Goal: Transaction & Acquisition: Book appointment/travel/reservation

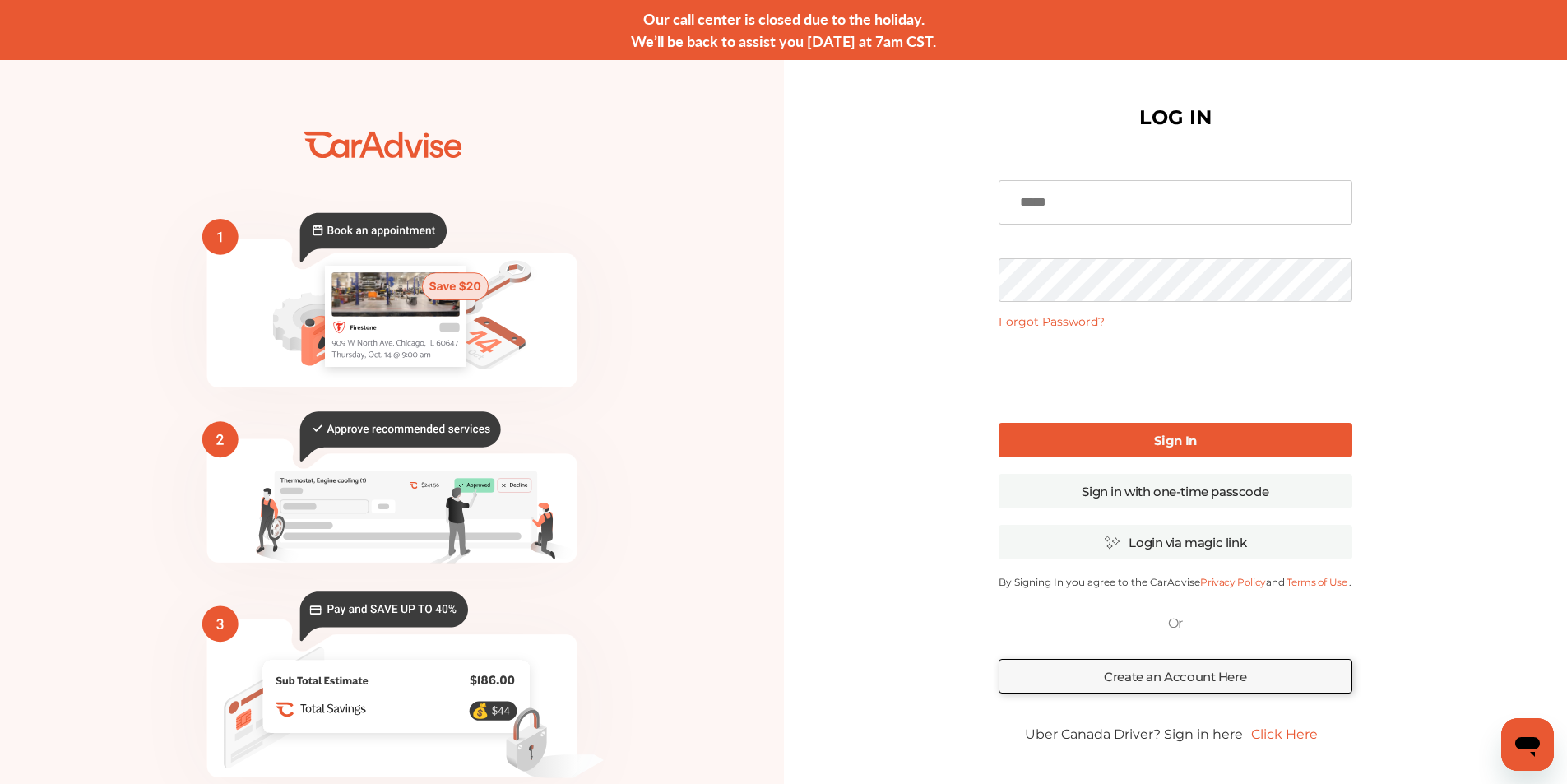
type input "**********"
click at [1099, 433] on link "Sign In" at bounding box center [1175, 440] width 354 height 35
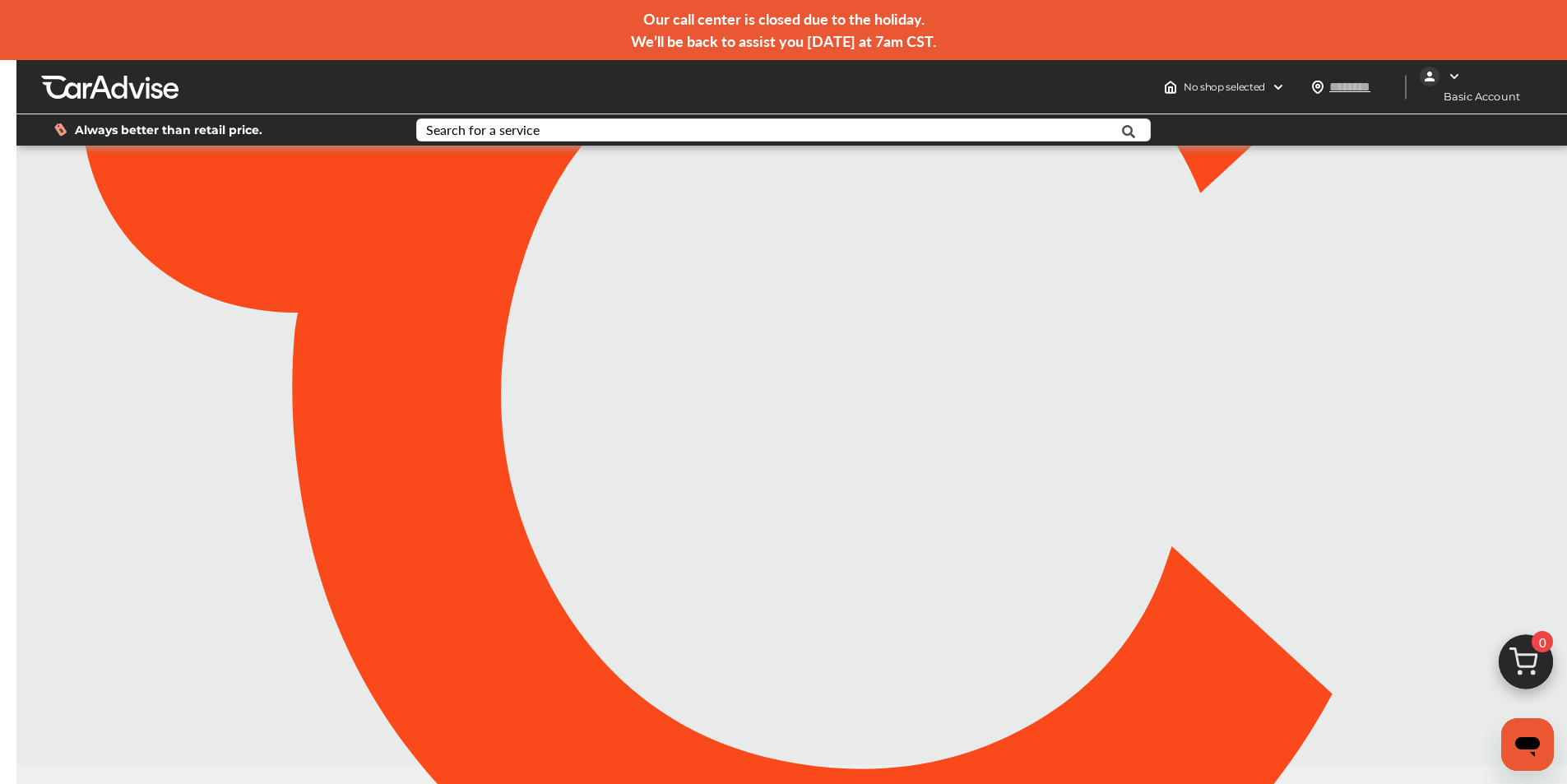
type input "*****"
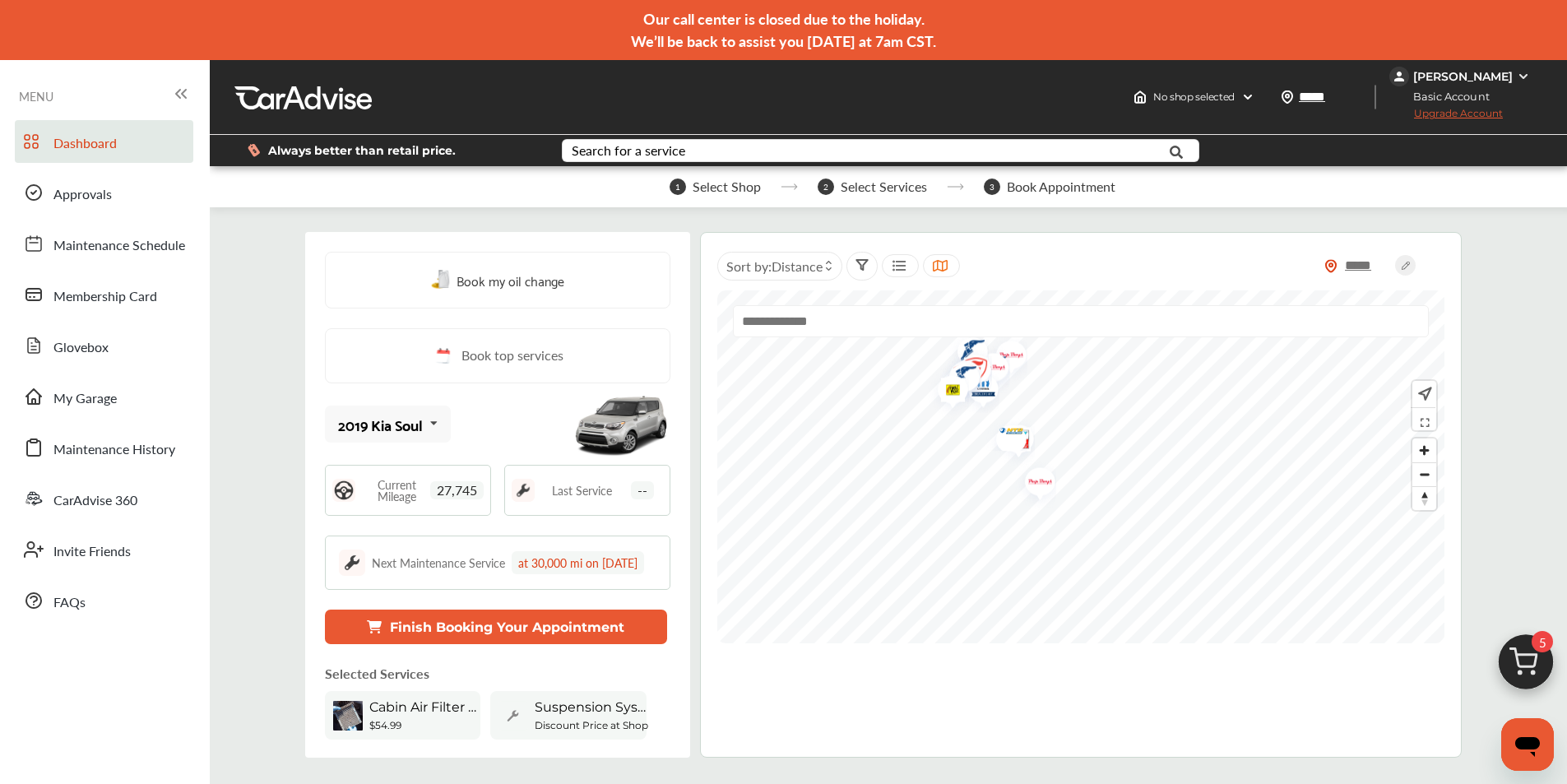
click at [410, 423] on div "2019 Kia Soul" at bounding box center [381, 424] width 85 height 16
click at [413, 507] on div "2019 Kia Soul" at bounding box center [386, 506] width 93 height 16
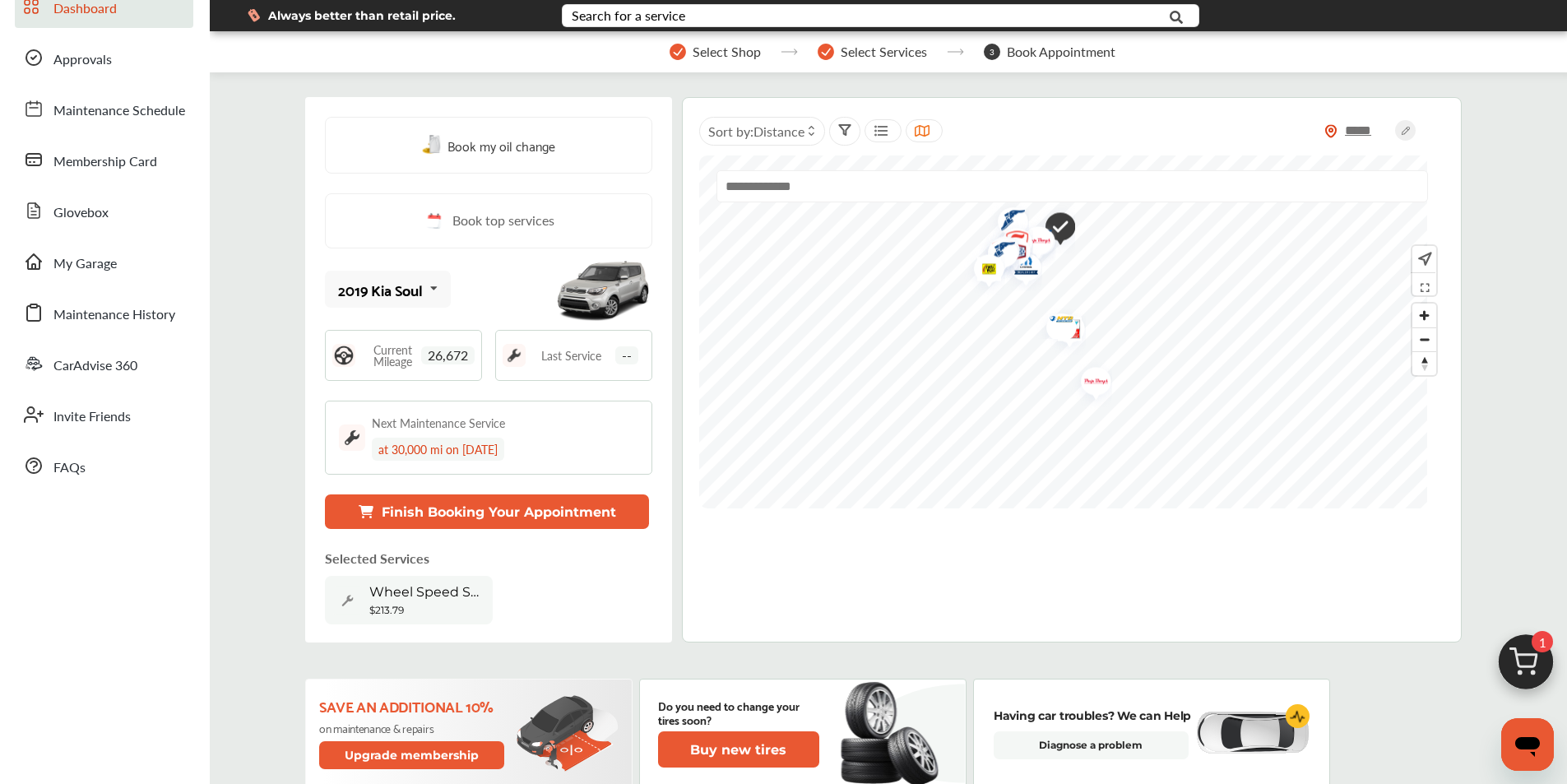
scroll to position [164, 0]
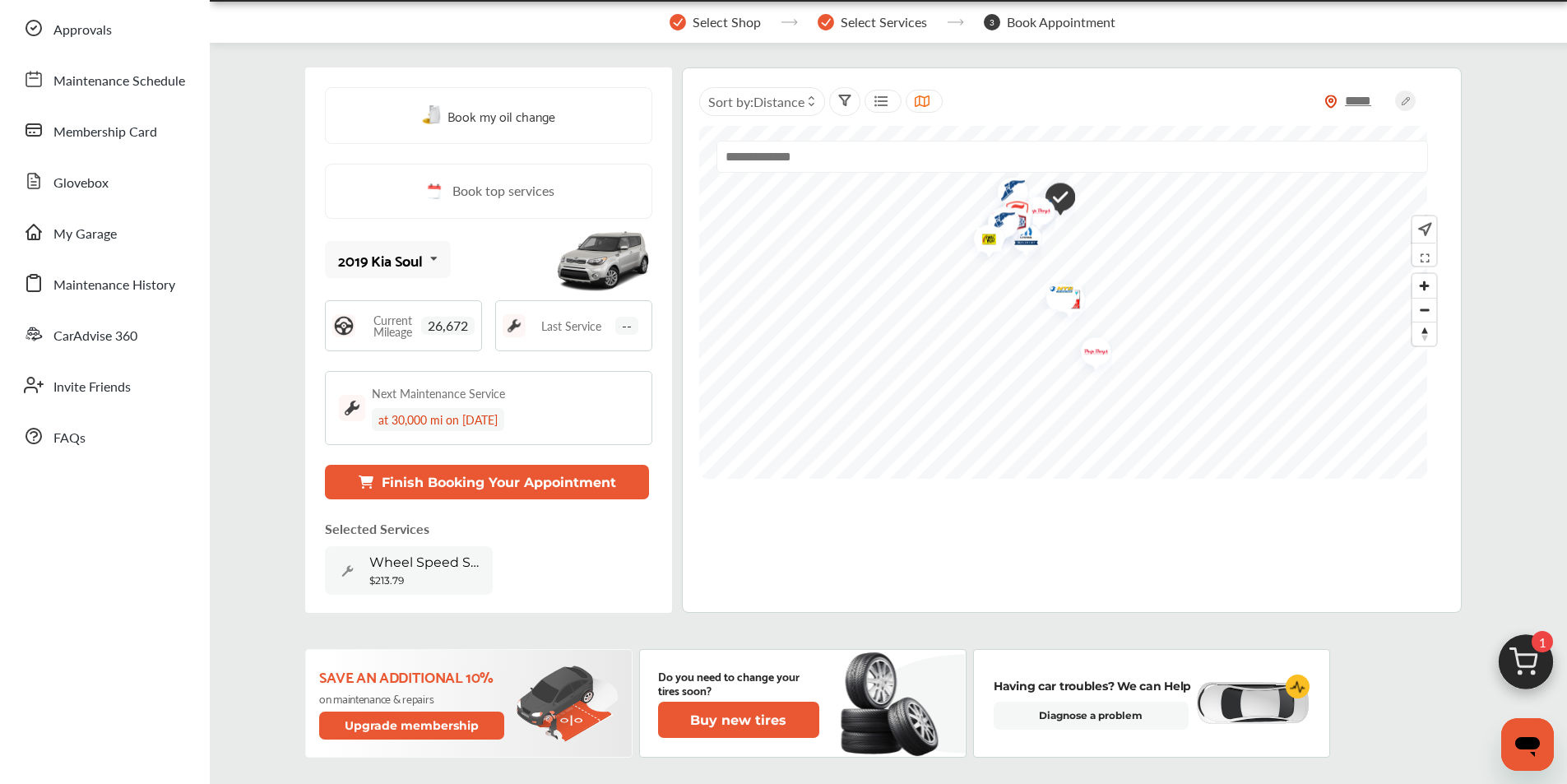
click at [612, 474] on button "Finish Booking Your Appointment" at bounding box center [487, 481] width 324 height 35
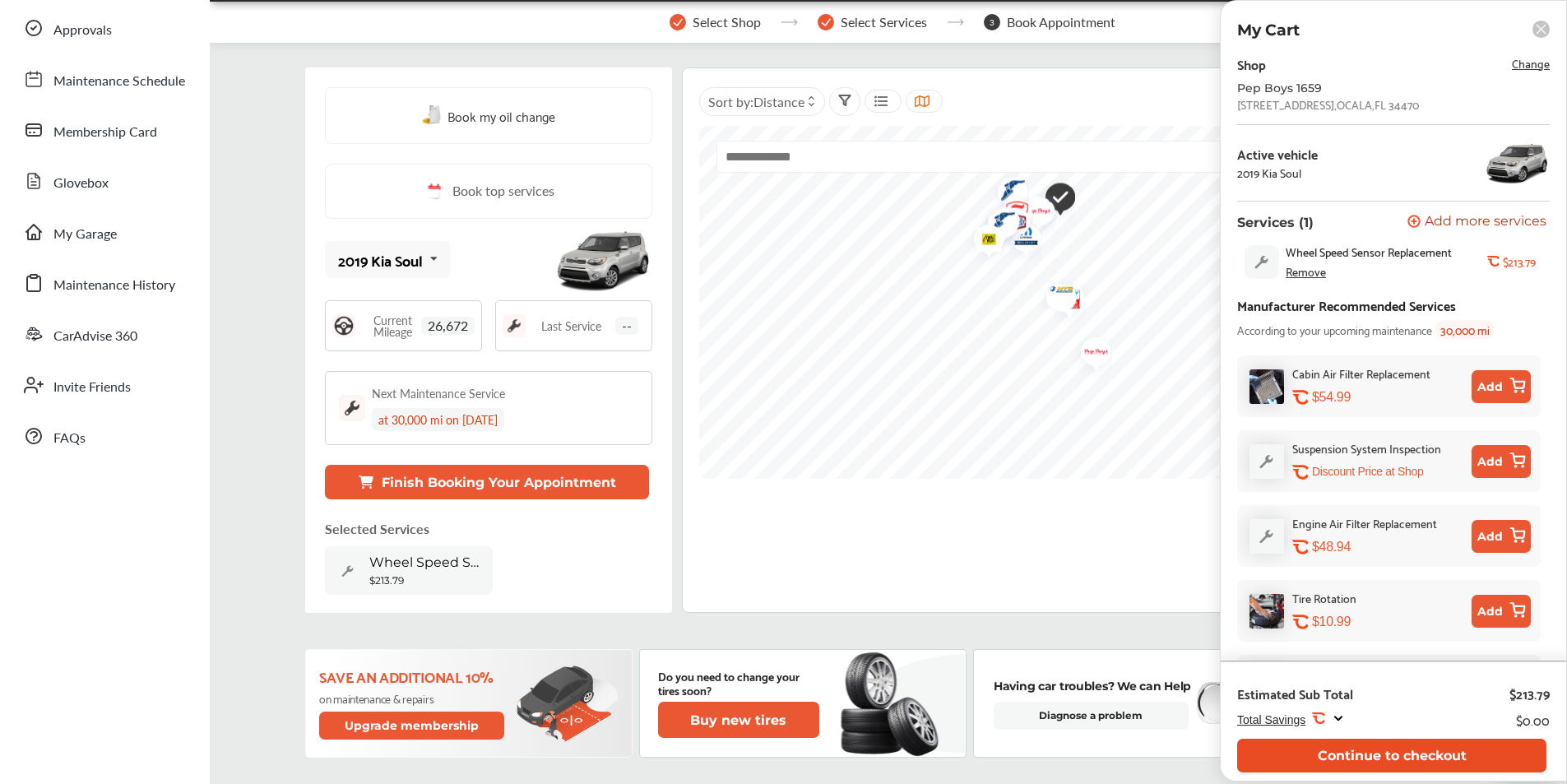
click at [1365, 750] on button "Continue to checkout" at bounding box center [1392, 755] width 310 height 34
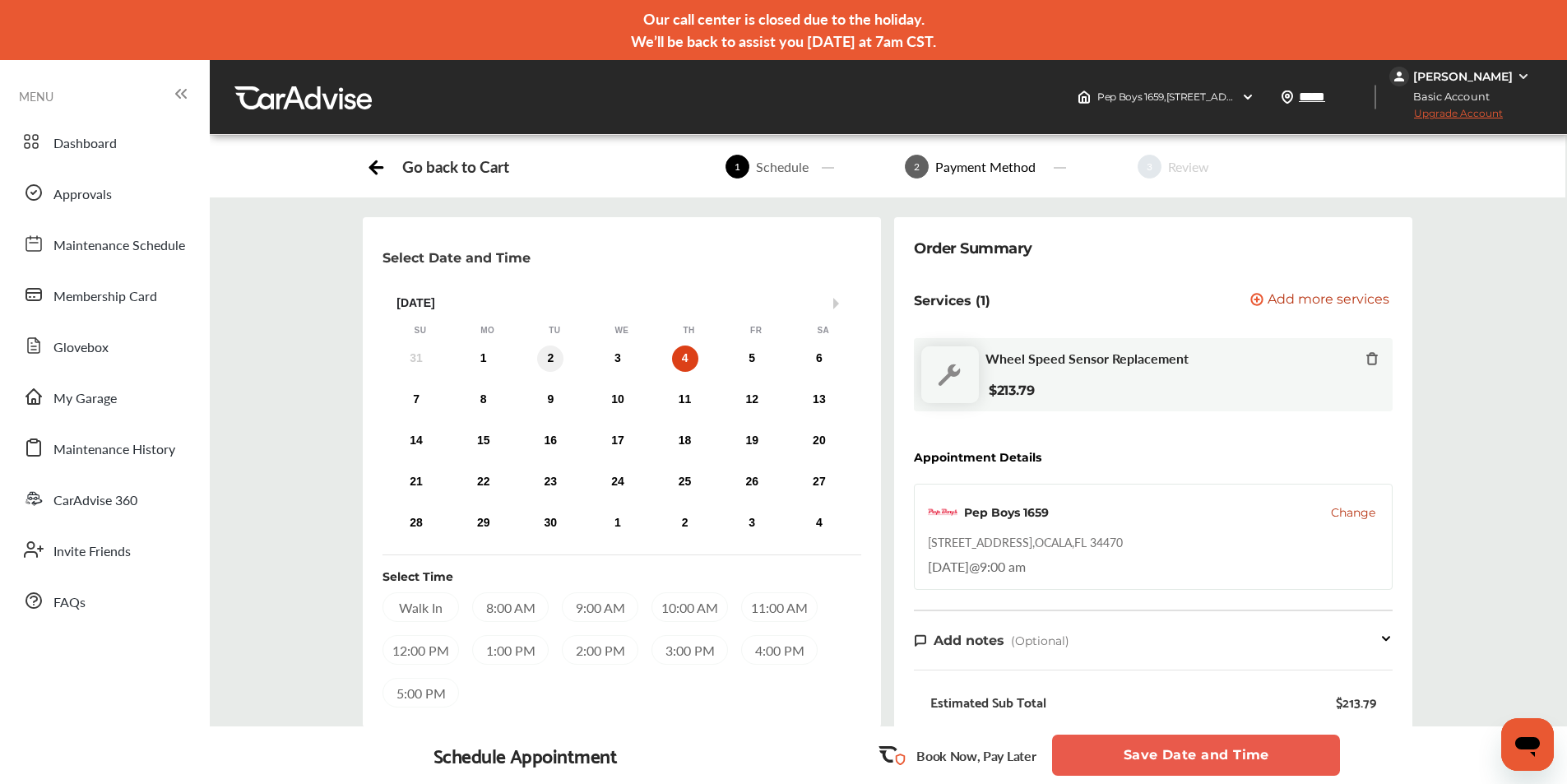
click at [547, 360] on div "2" at bounding box center [550, 358] width 26 height 26
click at [520, 607] on div "8:00 AM" at bounding box center [510, 606] width 76 height 30
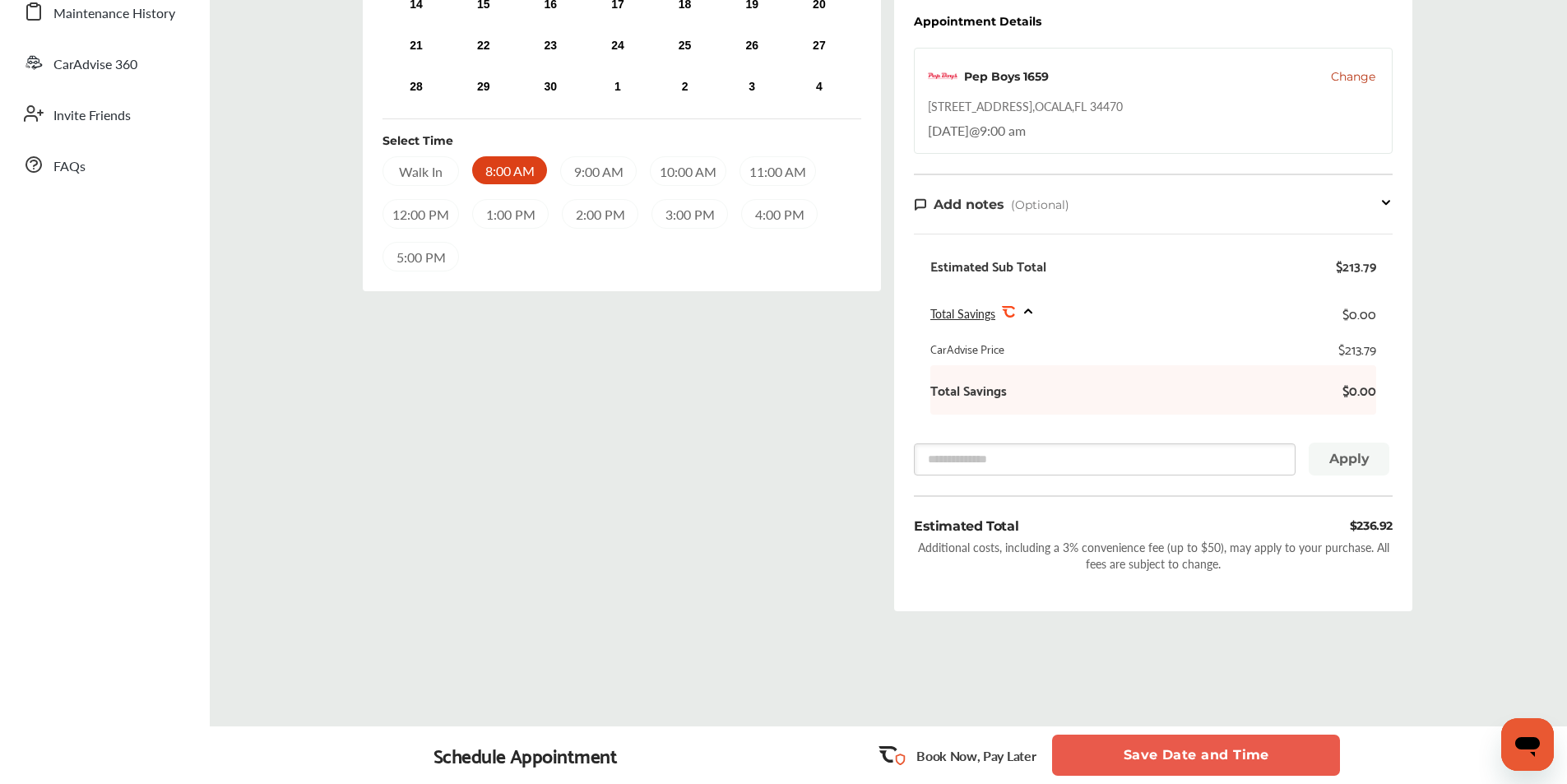
scroll to position [469, 0]
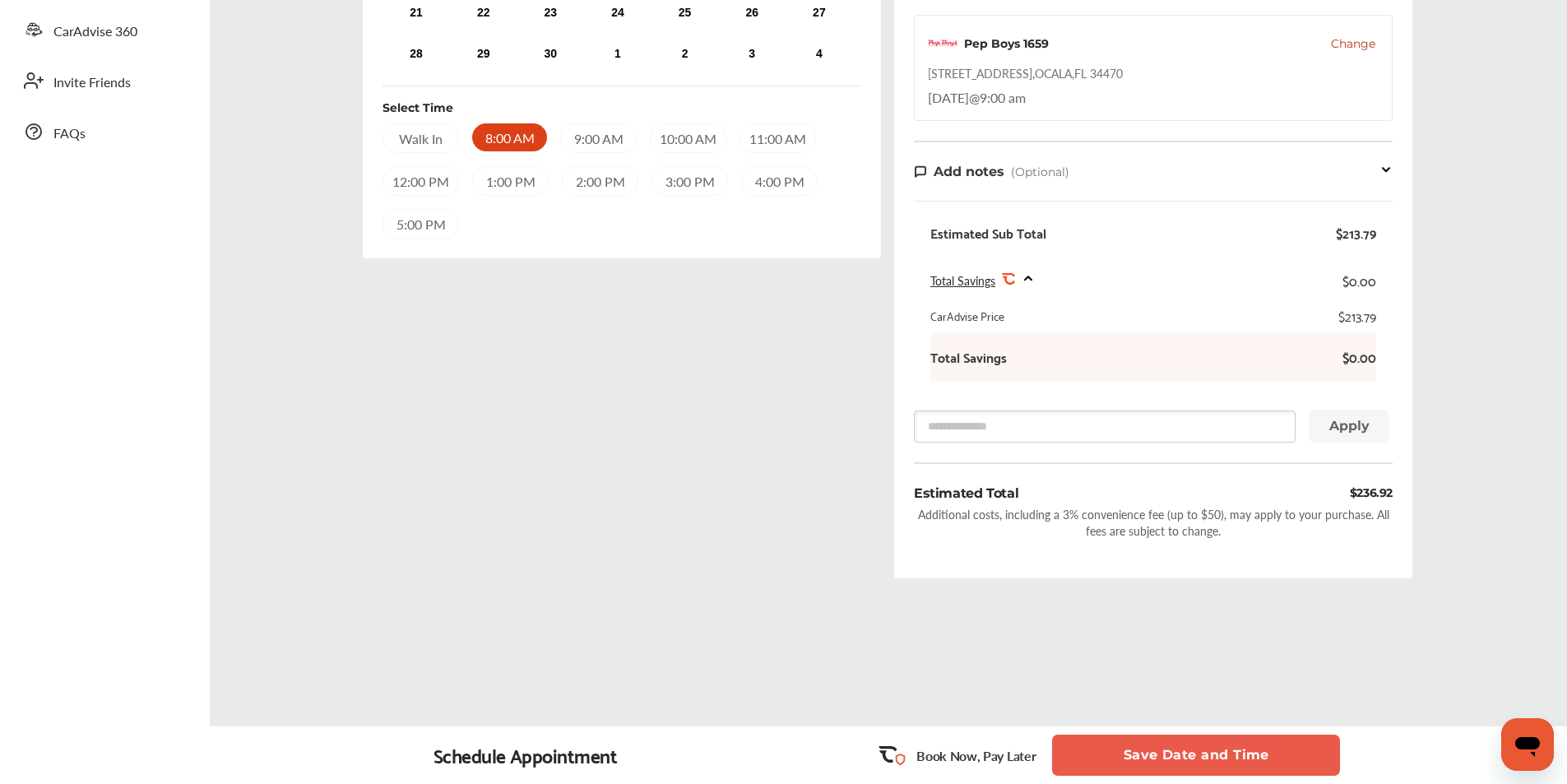
click at [1151, 758] on button "Save Date and Time" at bounding box center [1196, 754] width 288 height 41
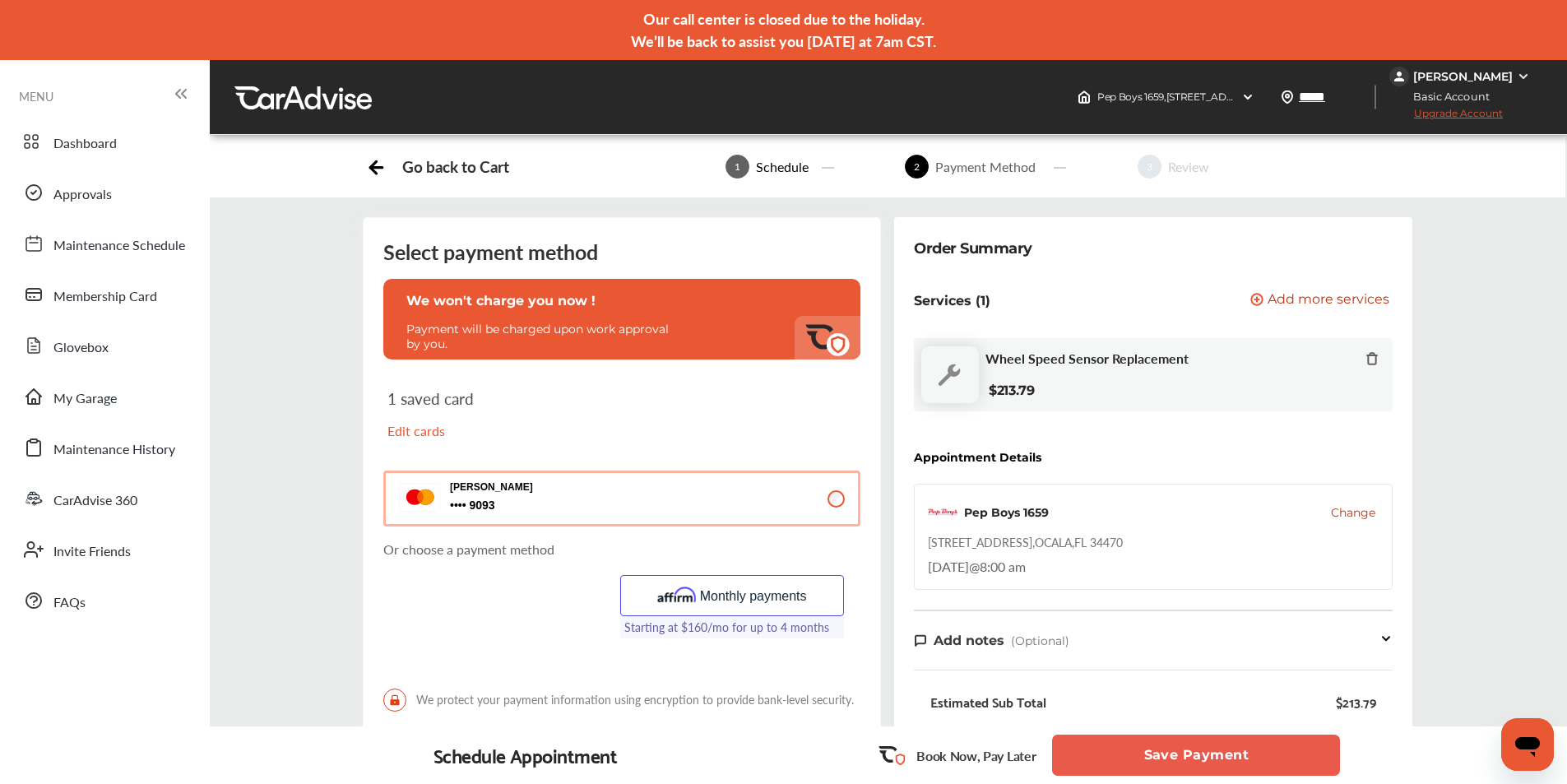
click at [769, 595] on button "Monthly payments" at bounding box center [732, 595] width 224 height 41
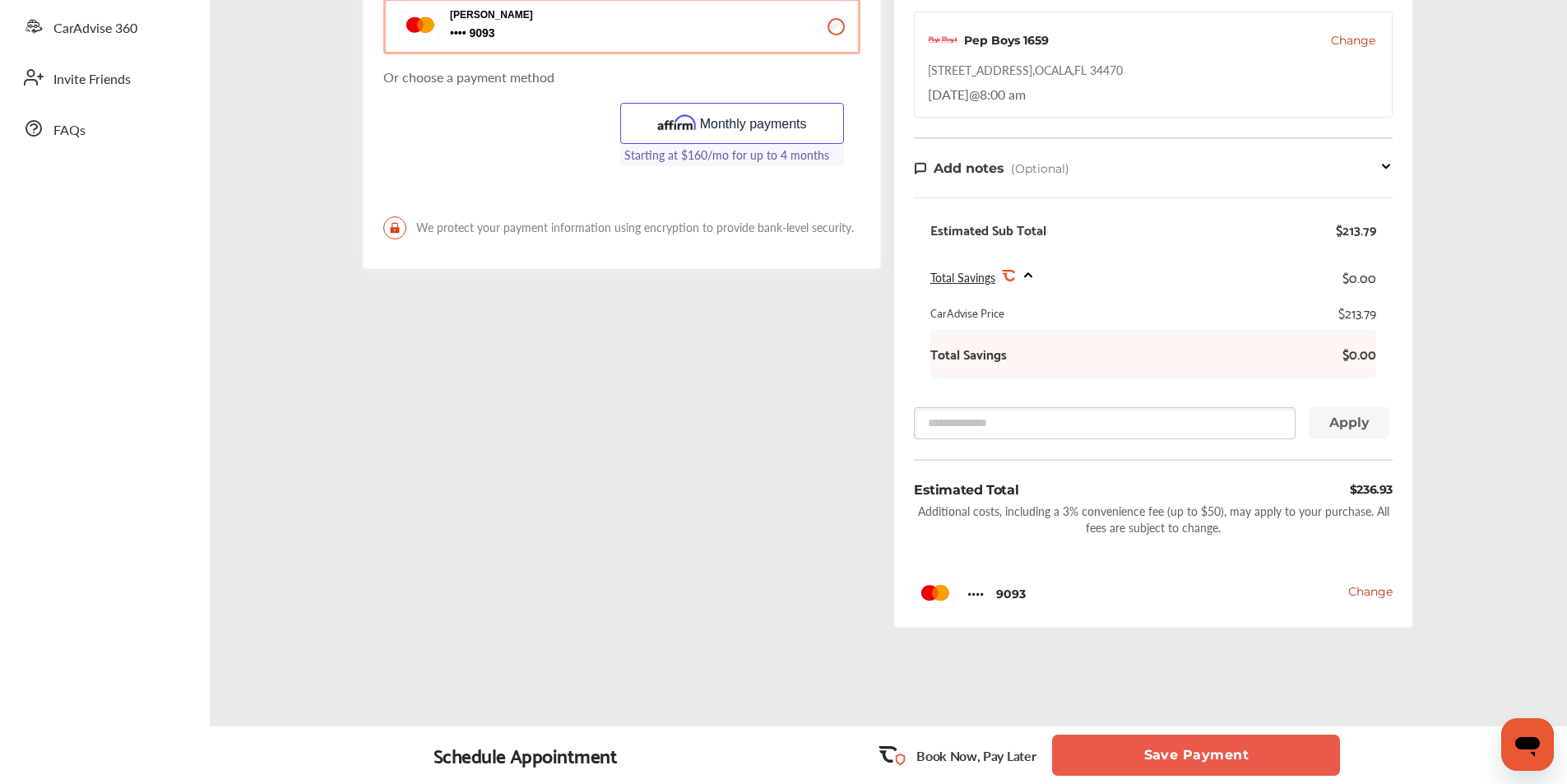
scroll to position [521, 0]
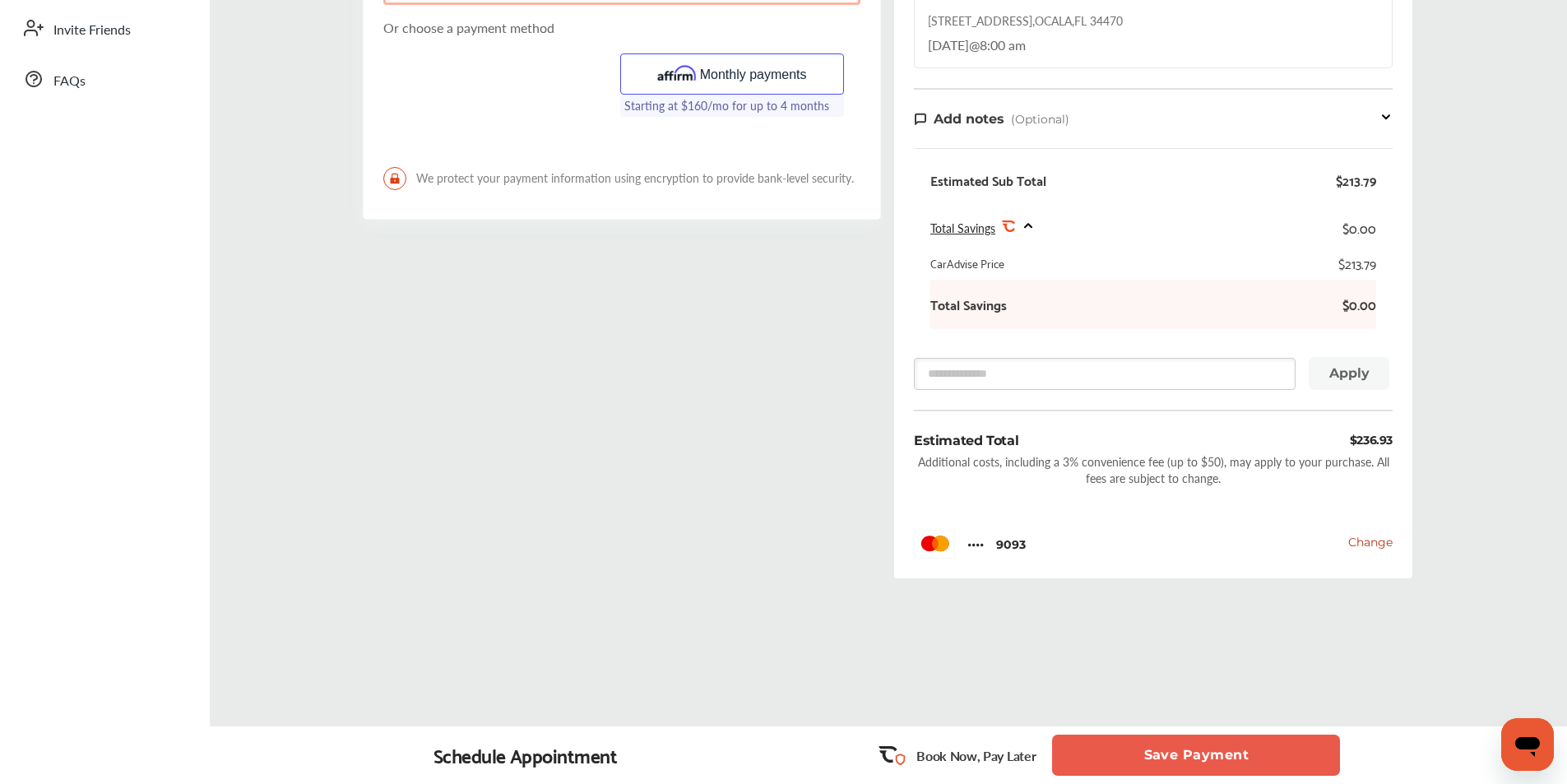
click at [900, 758] on rect at bounding box center [900, 759] width 15 height 15
click at [555, 757] on div "Schedule Appointment" at bounding box center [525, 754] width 184 height 23
click at [1368, 542] on span "Change" at bounding box center [1370, 541] width 44 height 14
click at [1367, 545] on span "Change" at bounding box center [1370, 541] width 44 height 14
click at [758, 74] on button "Monthly payments" at bounding box center [732, 74] width 224 height 41
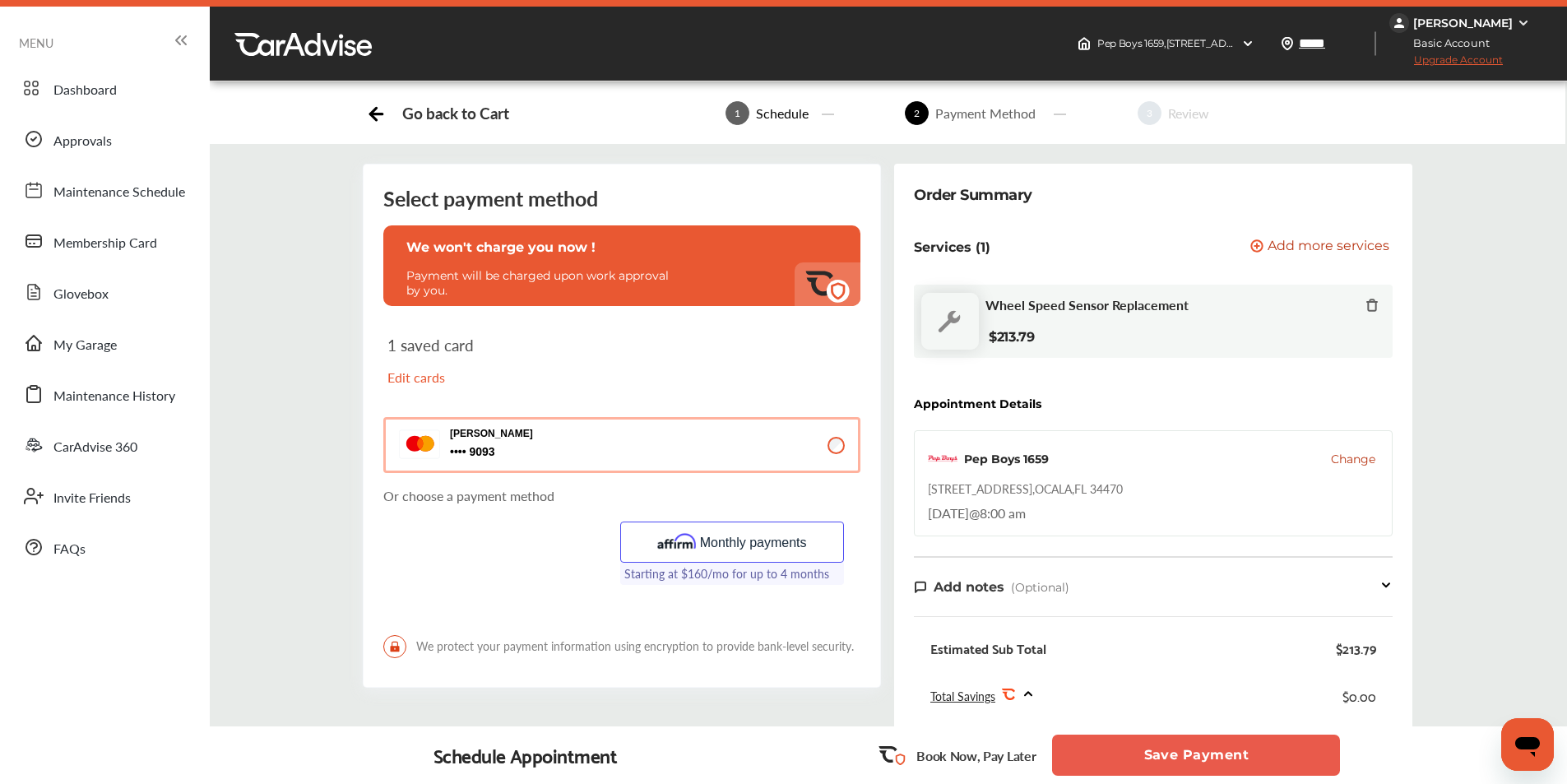
scroll to position [0, 0]
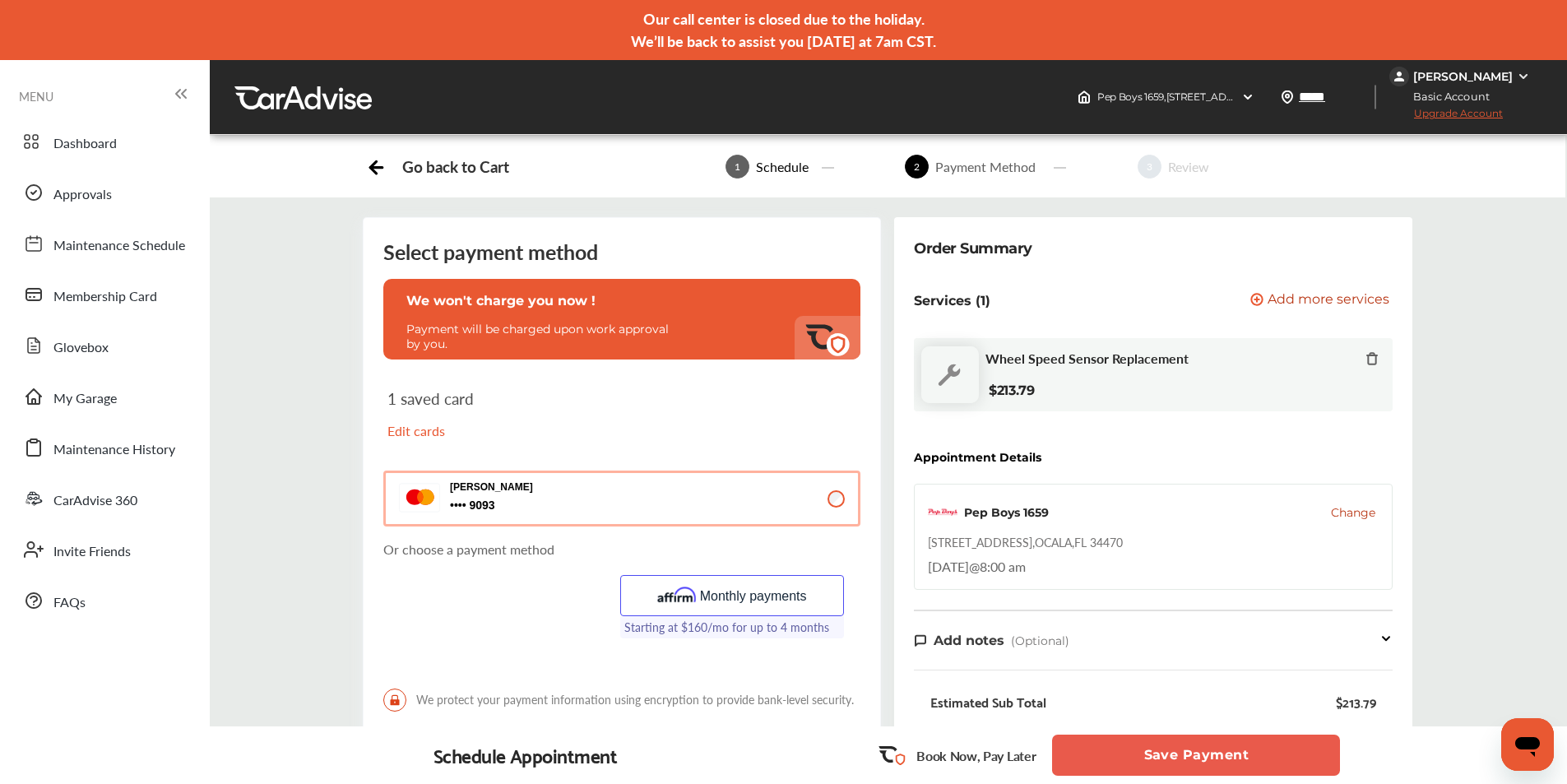
click at [1463, 115] on span "Upgrade Account" at bounding box center [1446, 117] width 113 height 20
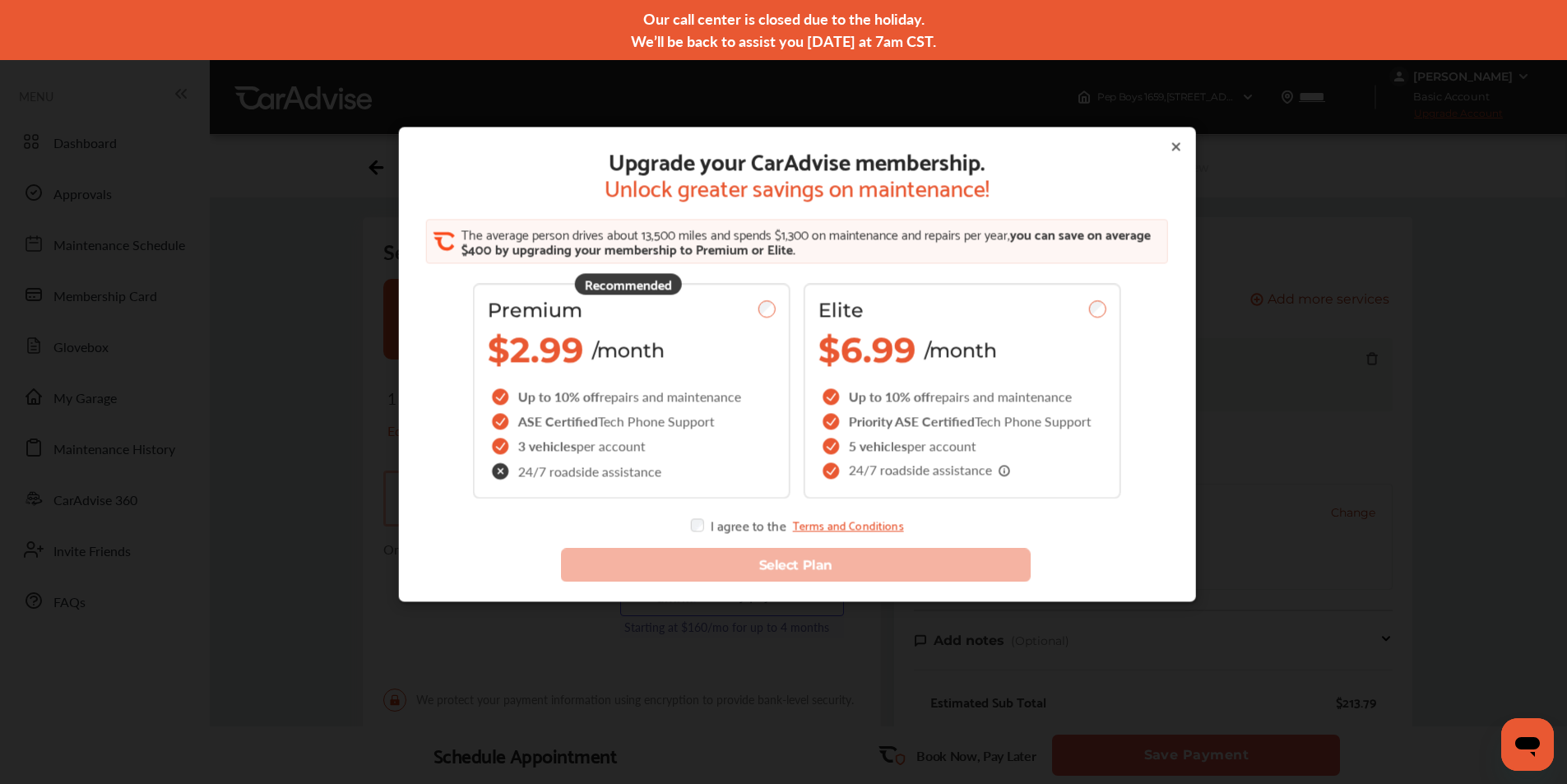
click at [1169, 144] on icon at bounding box center [1176, 147] width 14 height 14
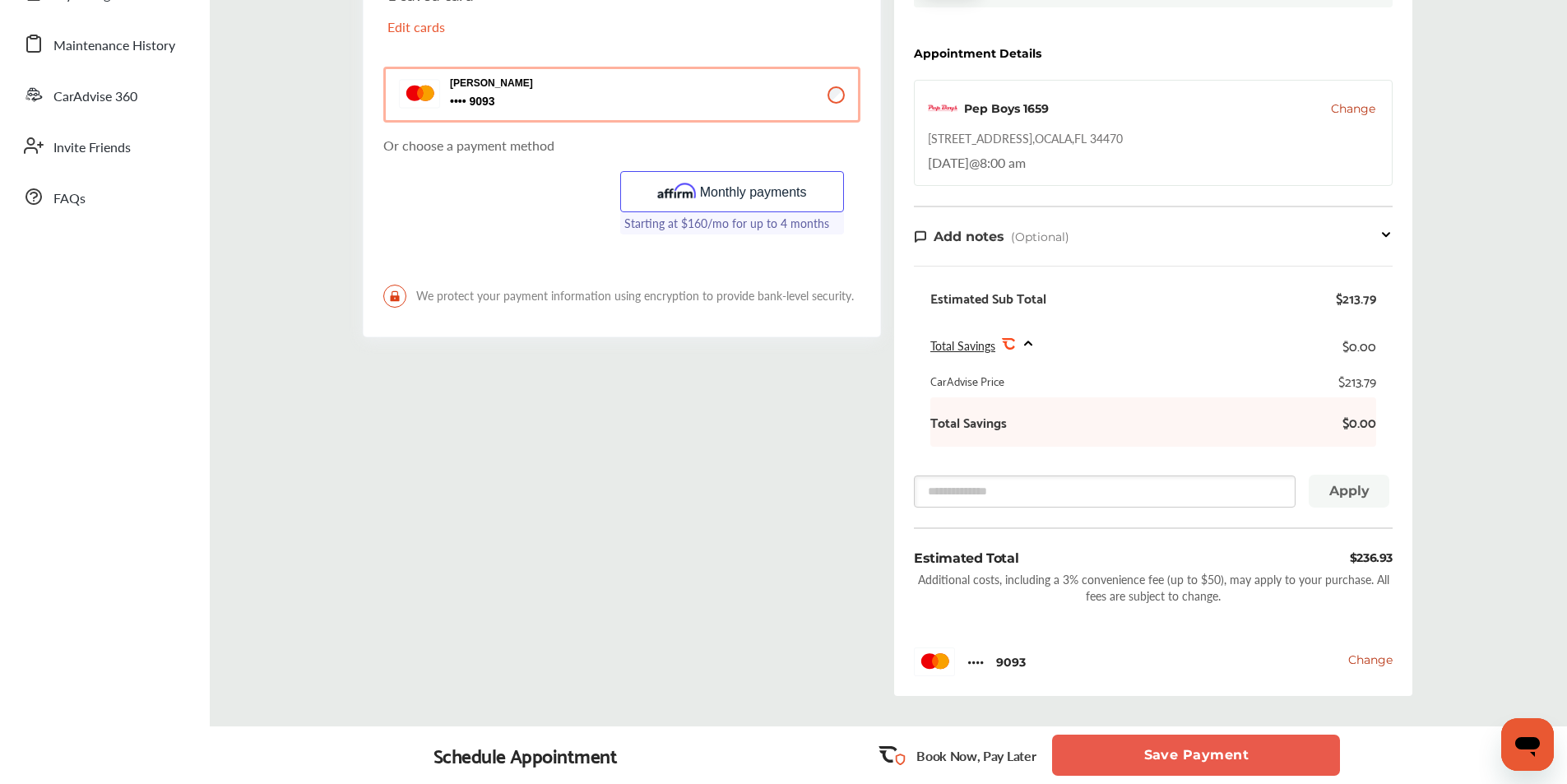
scroll to position [493, 0]
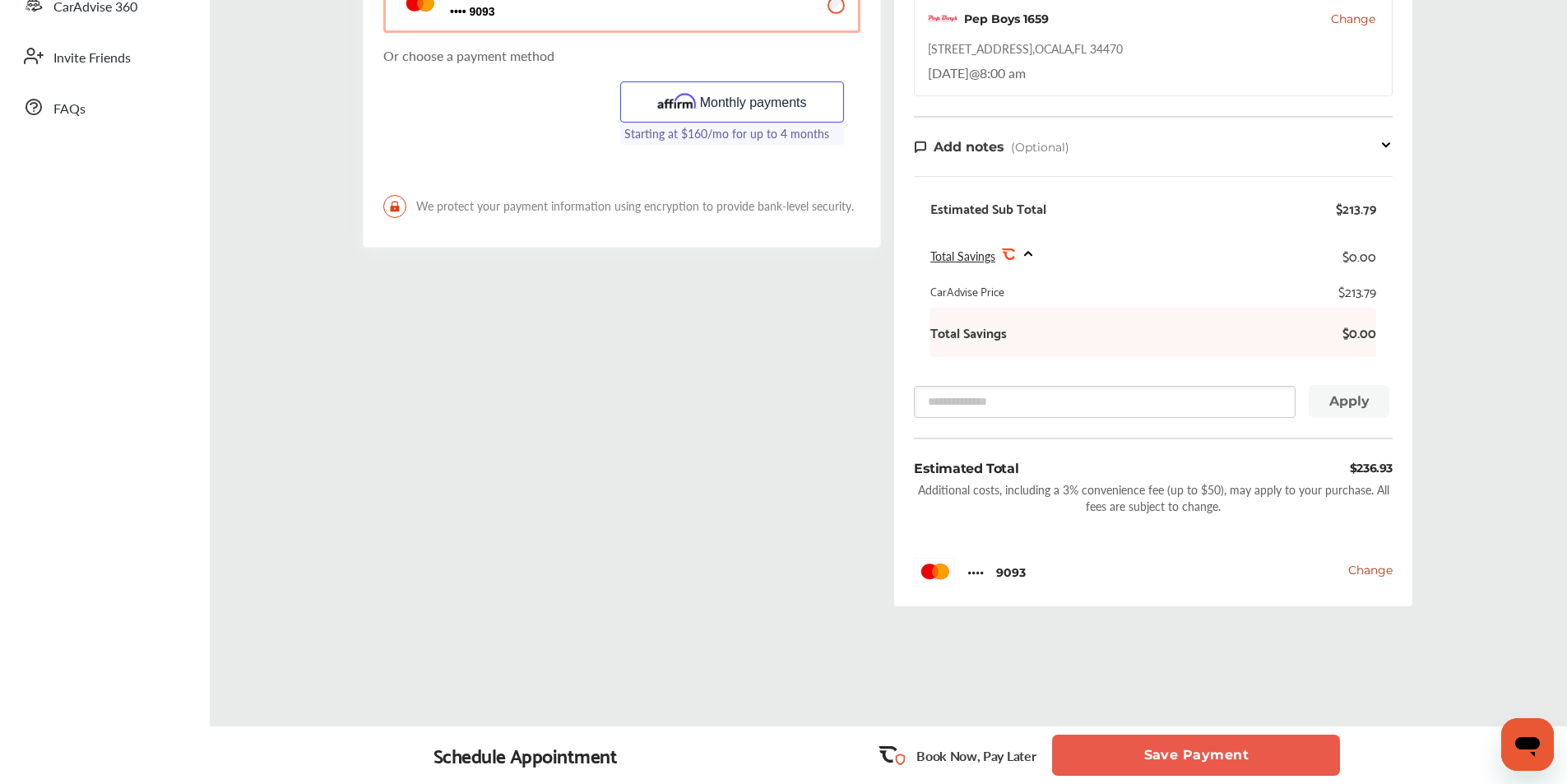
click at [1358, 572] on span "Change" at bounding box center [1370, 569] width 44 height 14
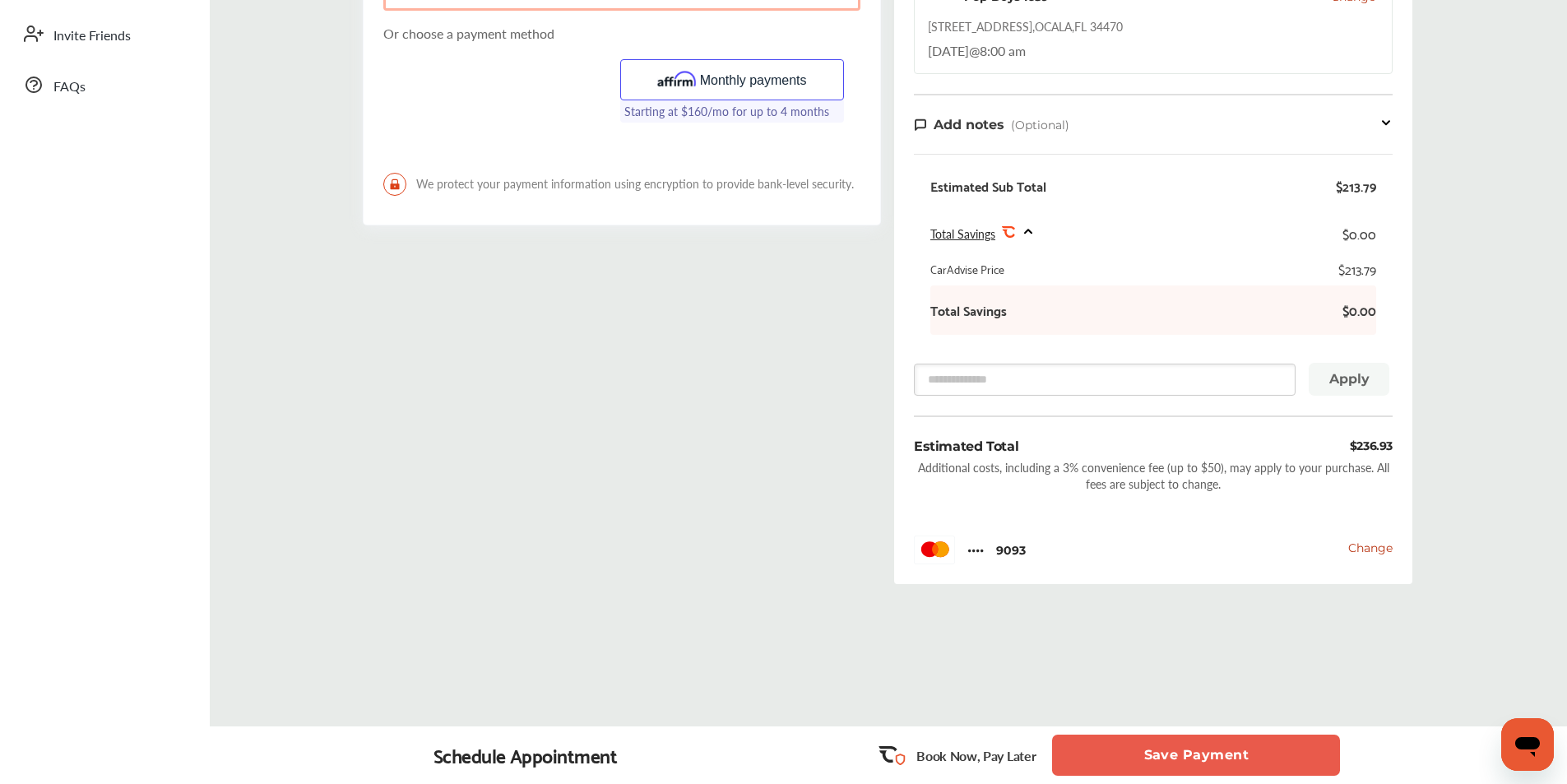
scroll to position [521, 0]
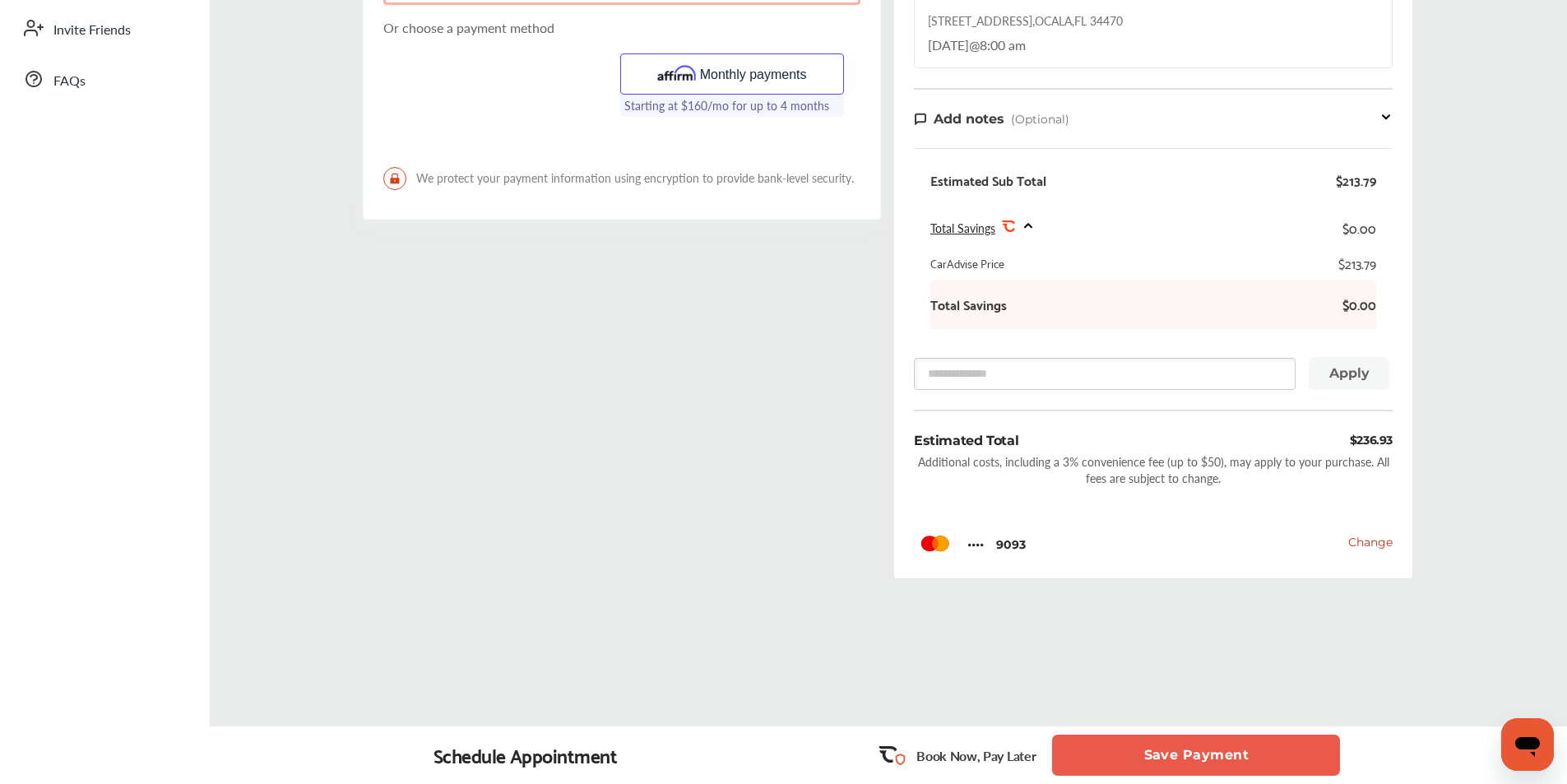
click at [1377, 542] on span "Change" at bounding box center [1370, 541] width 44 height 14
click at [1014, 546] on span "9093" at bounding box center [1010, 544] width 30 height 14
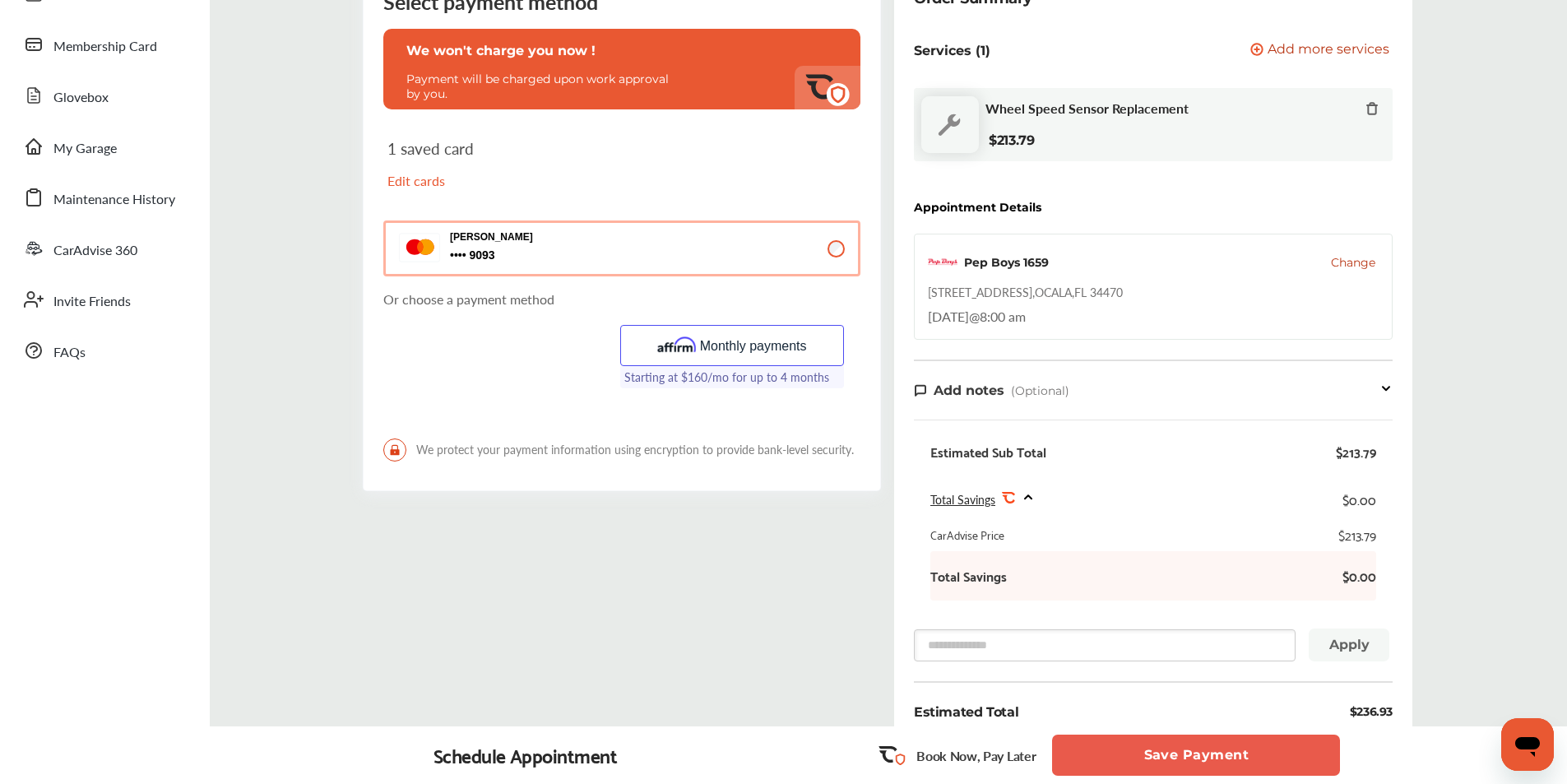
scroll to position [192, 0]
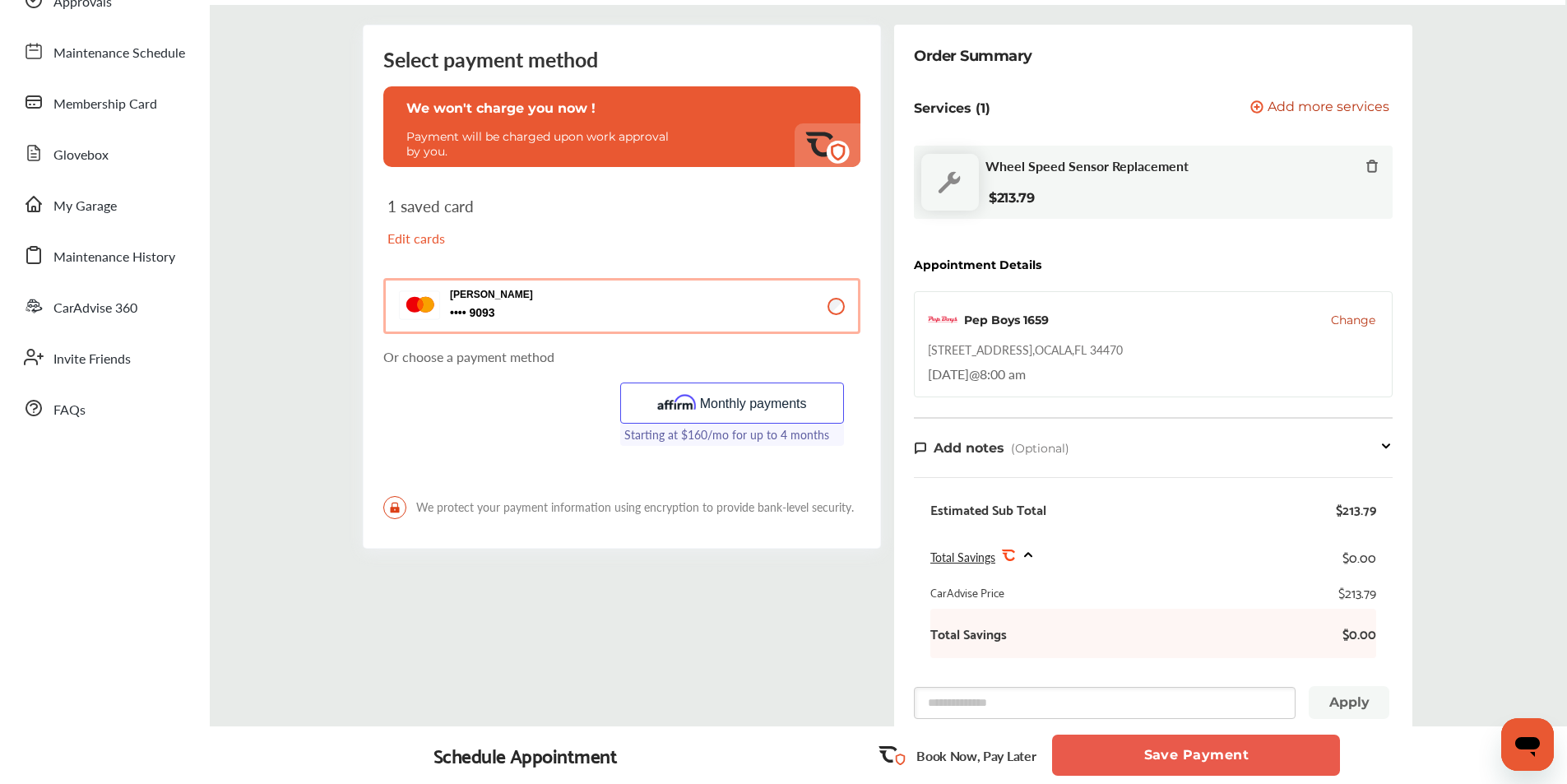
click at [774, 304] on button "[PERSON_NAME] 9093 9093" at bounding box center [622, 306] width 477 height 56
click at [480, 308] on span "9093 9093" at bounding box center [532, 313] width 164 height 15
click at [409, 240] on p "Edit cards" at bounding box center [500, 238] width 225 height 19
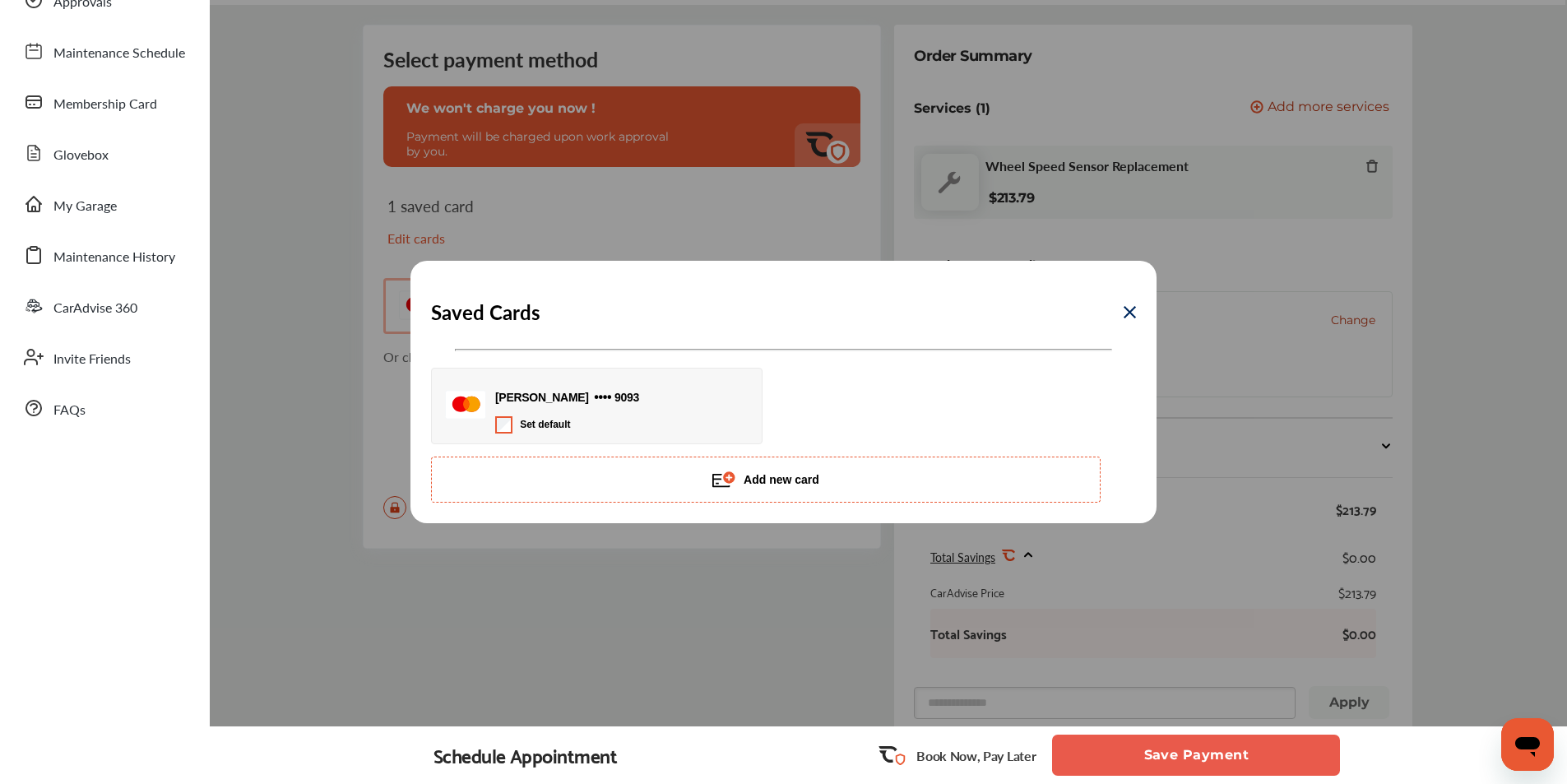
click at [581, 395] on div "[PERSON_NAME] 9093 9093" at bounding box center [608, 397] width 228 height 38
click at [467, 399] on icon at bounding box center [473, 404] width 14 height 15
click at [1130, 310] on img at bounding box center [1130, 312] width 13 height 13
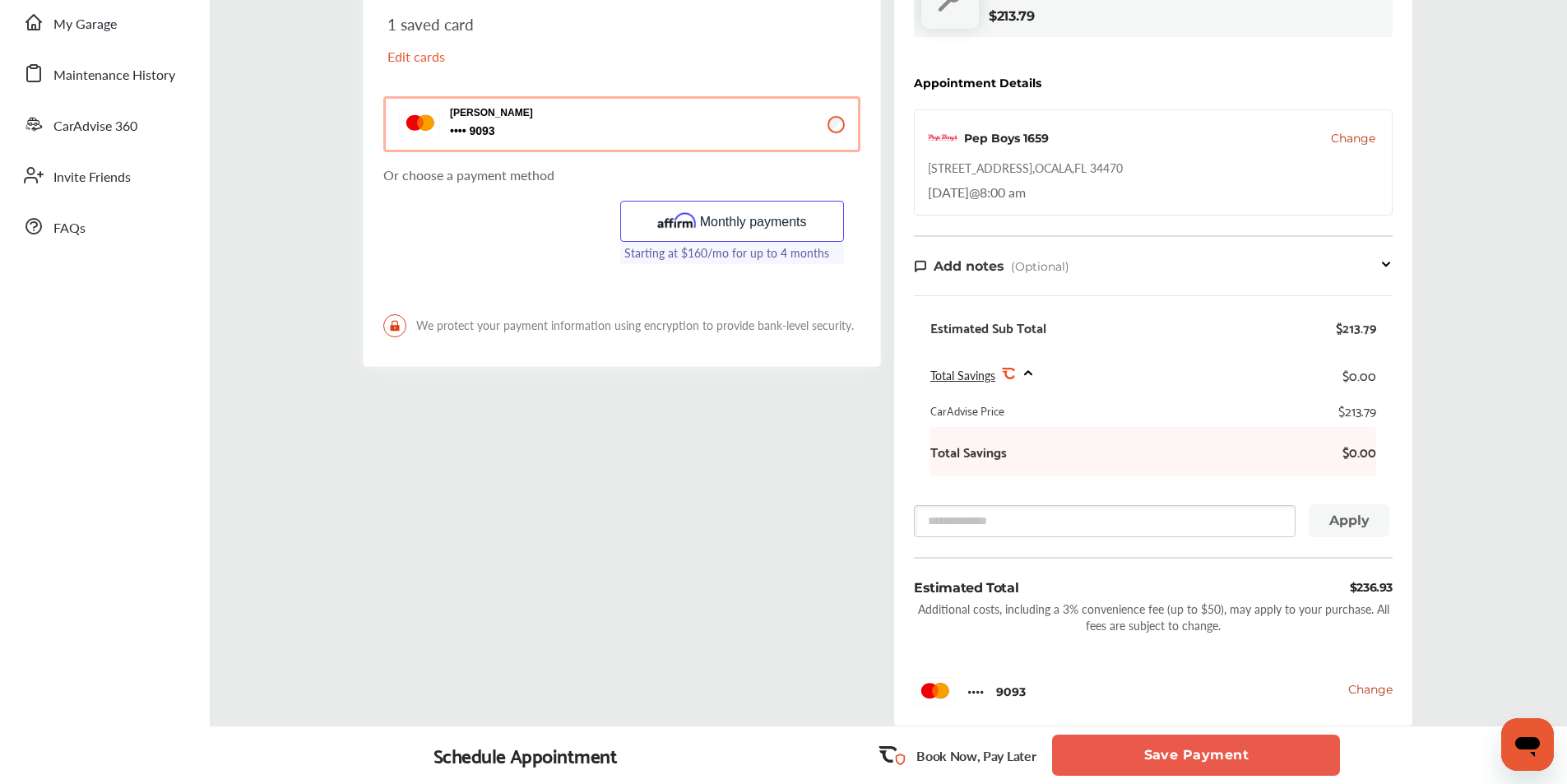
scroll to position [521, 0]
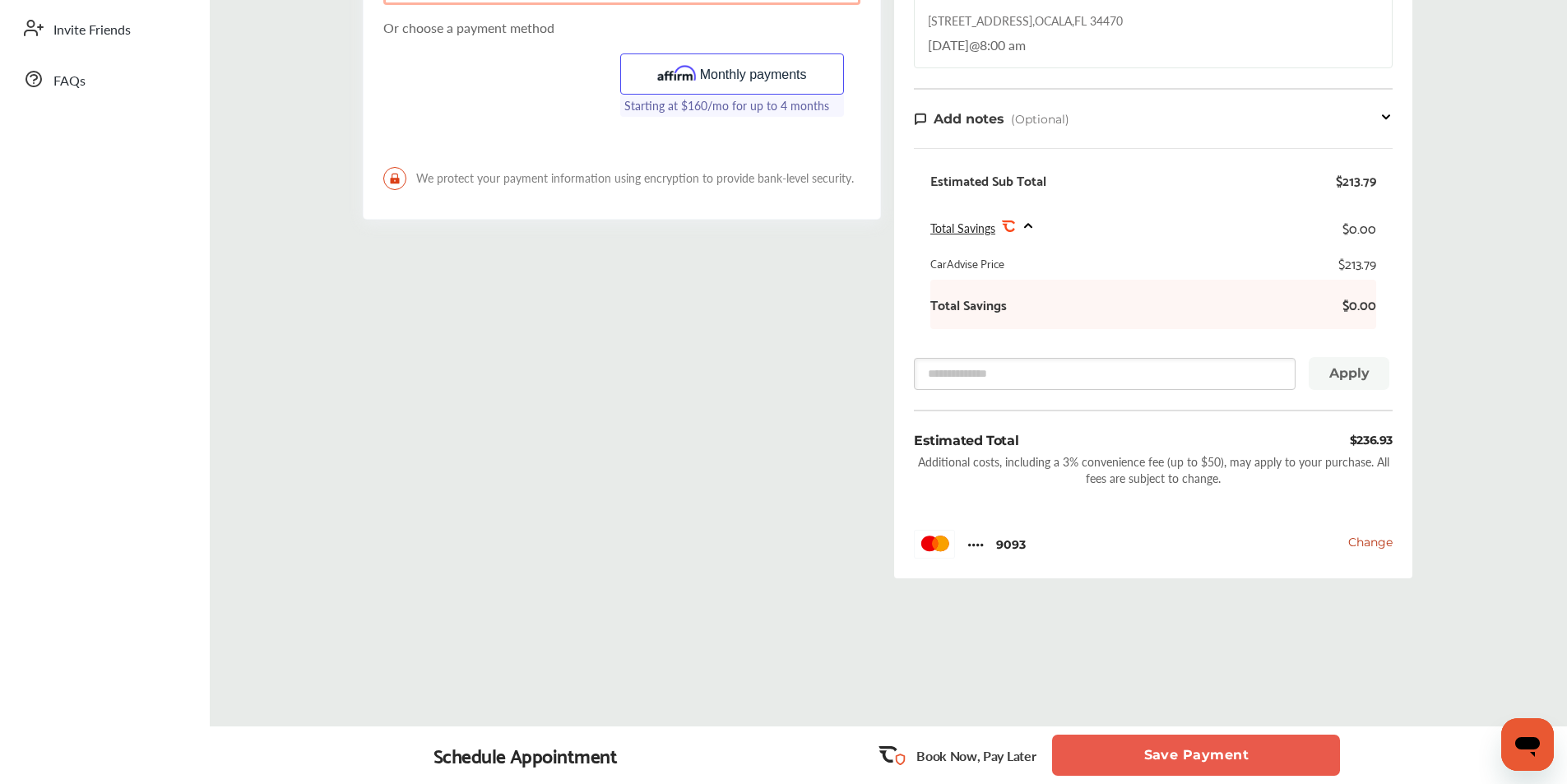
click at [1526, 748] on icon "Open messaging window" at bounding box center [1527, 746] width 25 height 19
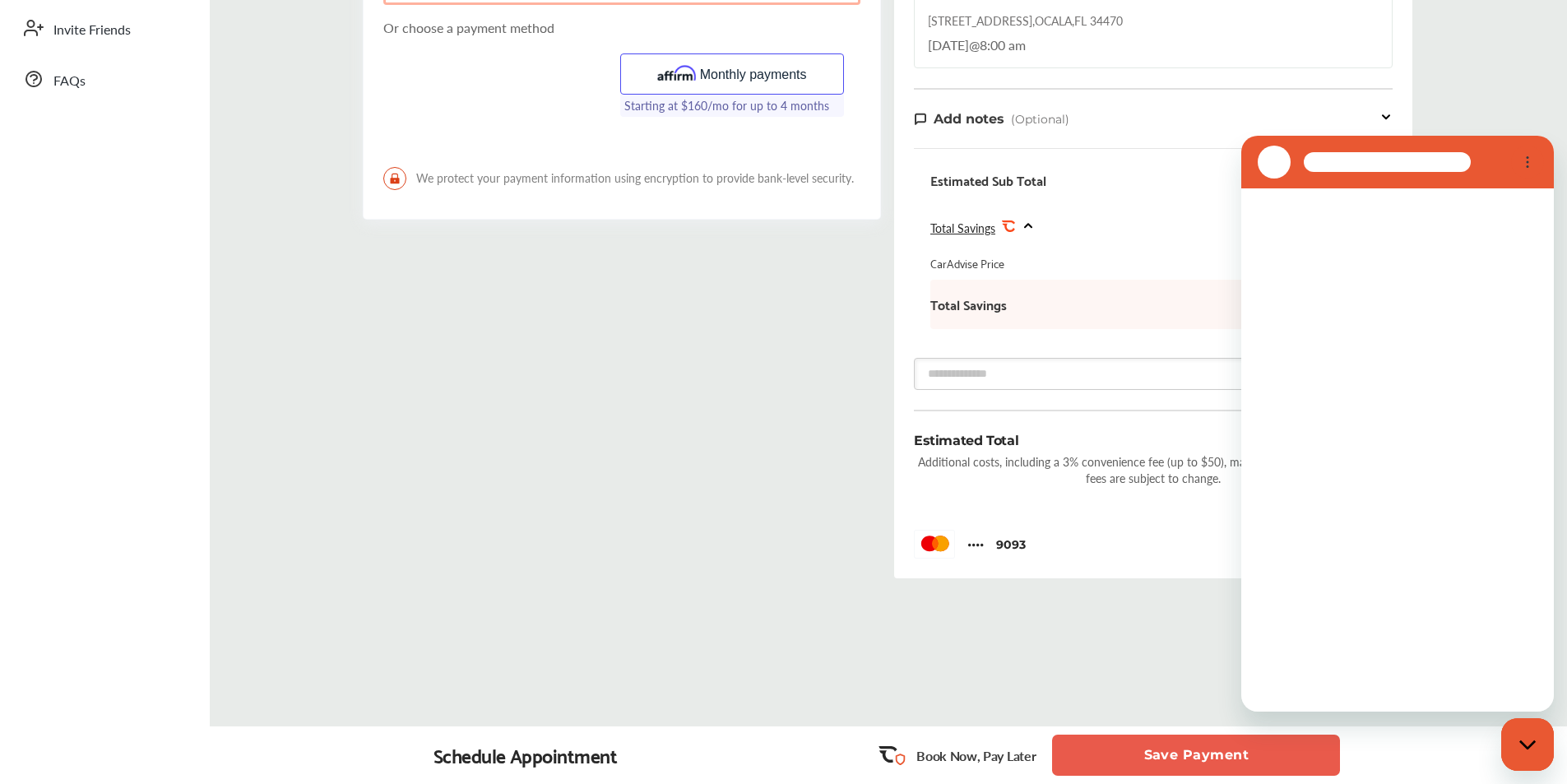
scroll to position [0, 0]
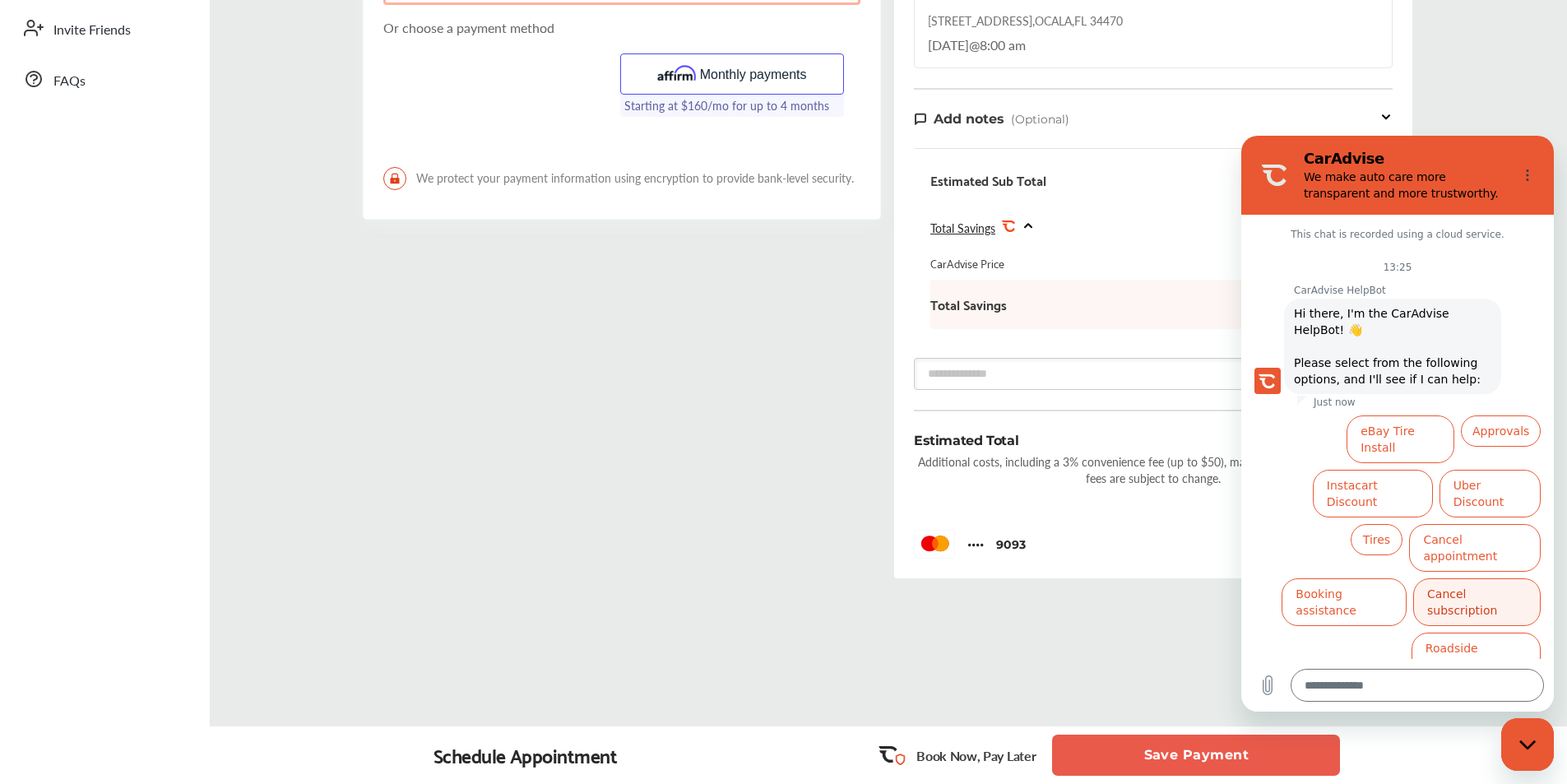
click at [1498, 578] on button "Cancel subscription" at bounding box center [1476, 601] width 128 height 47
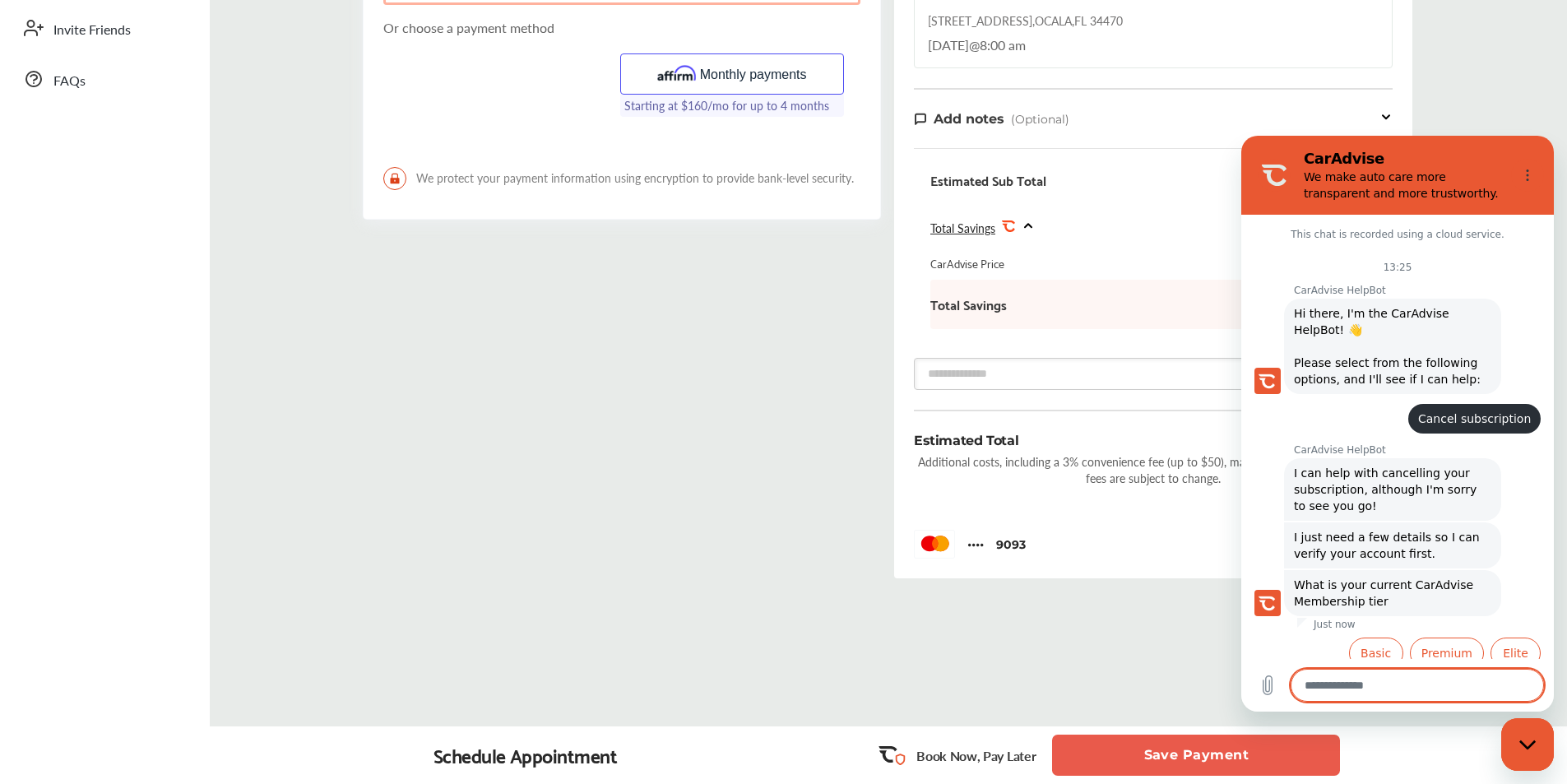
scroll to position [14, 0]
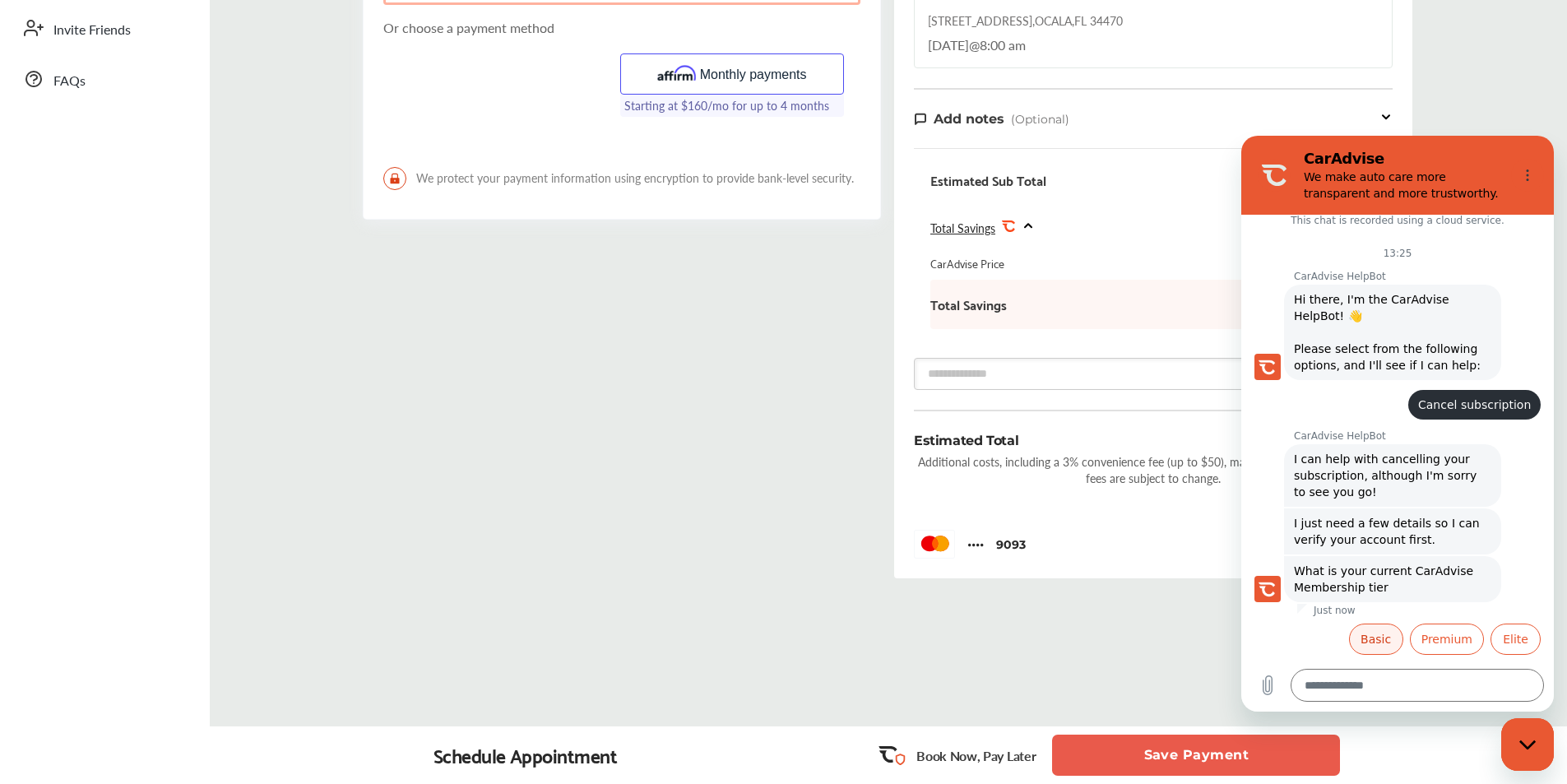
click at [1361, 642] on button "Basic" at bounding box center [1376, 639] width 54 height 31
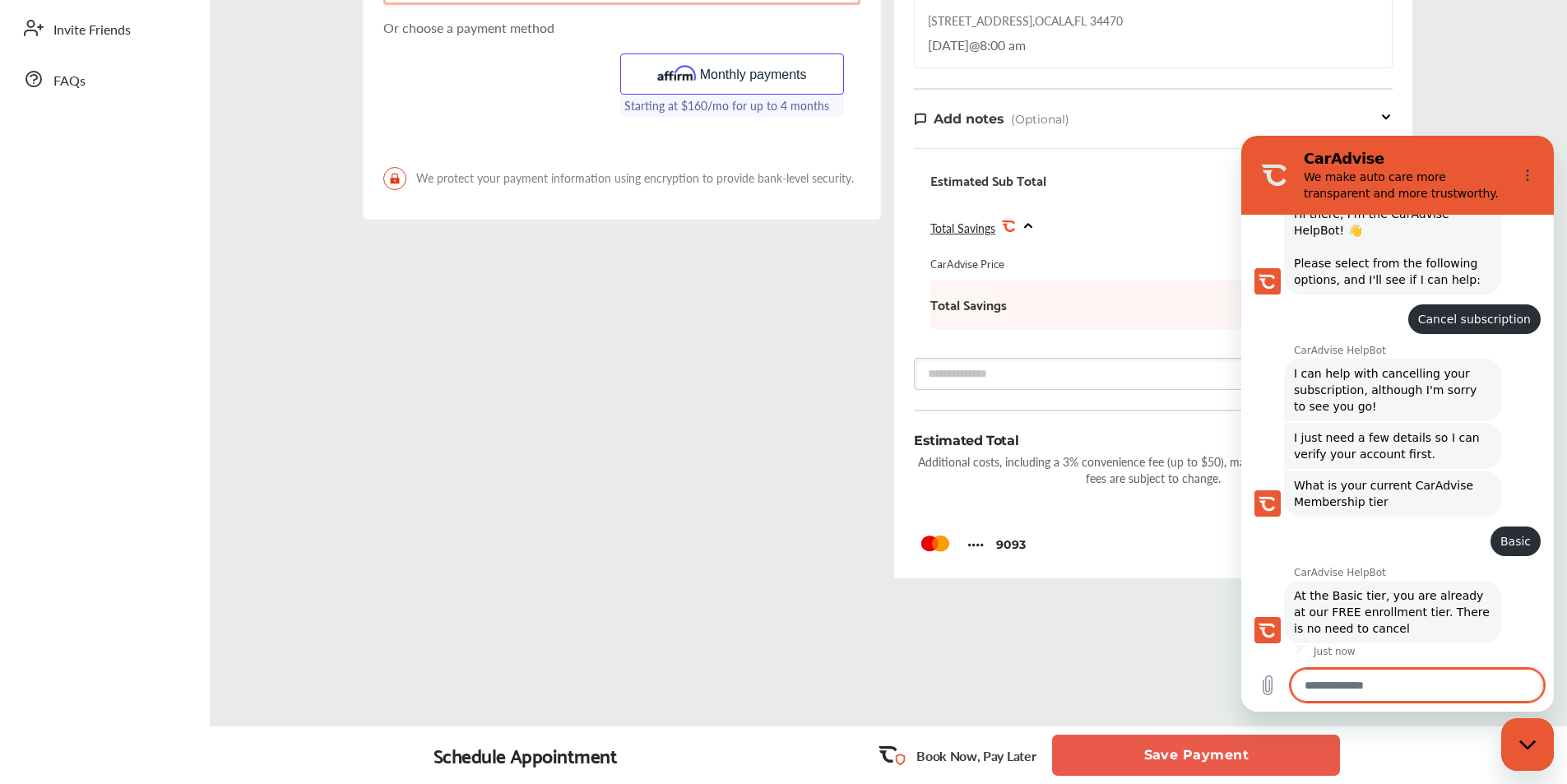
scroll to position [103, 0]
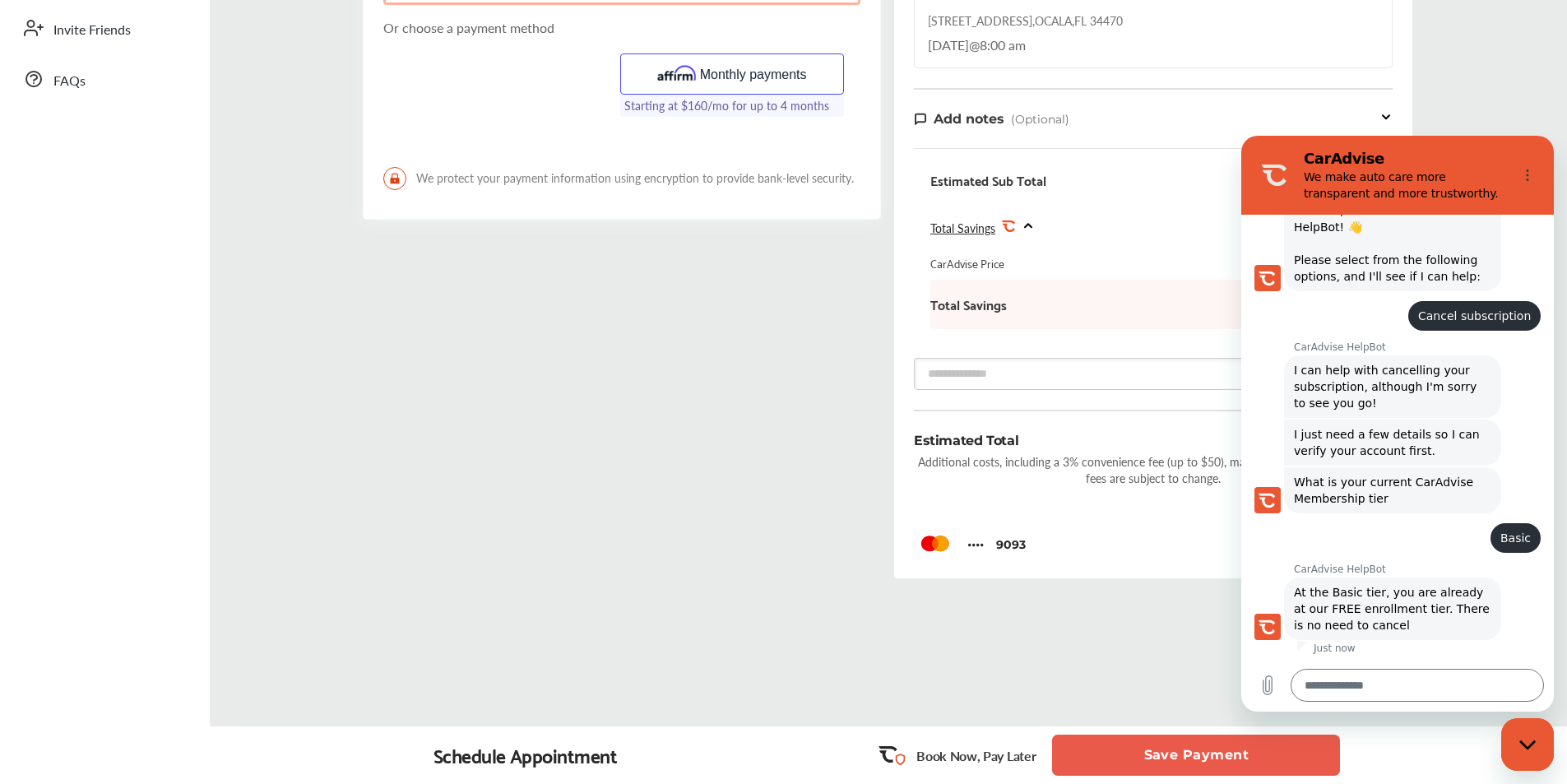
click at [1528, 743] on icon "Close messaging window" at bounding box center [1528, 744] width 17 height 11
type textarea "*"
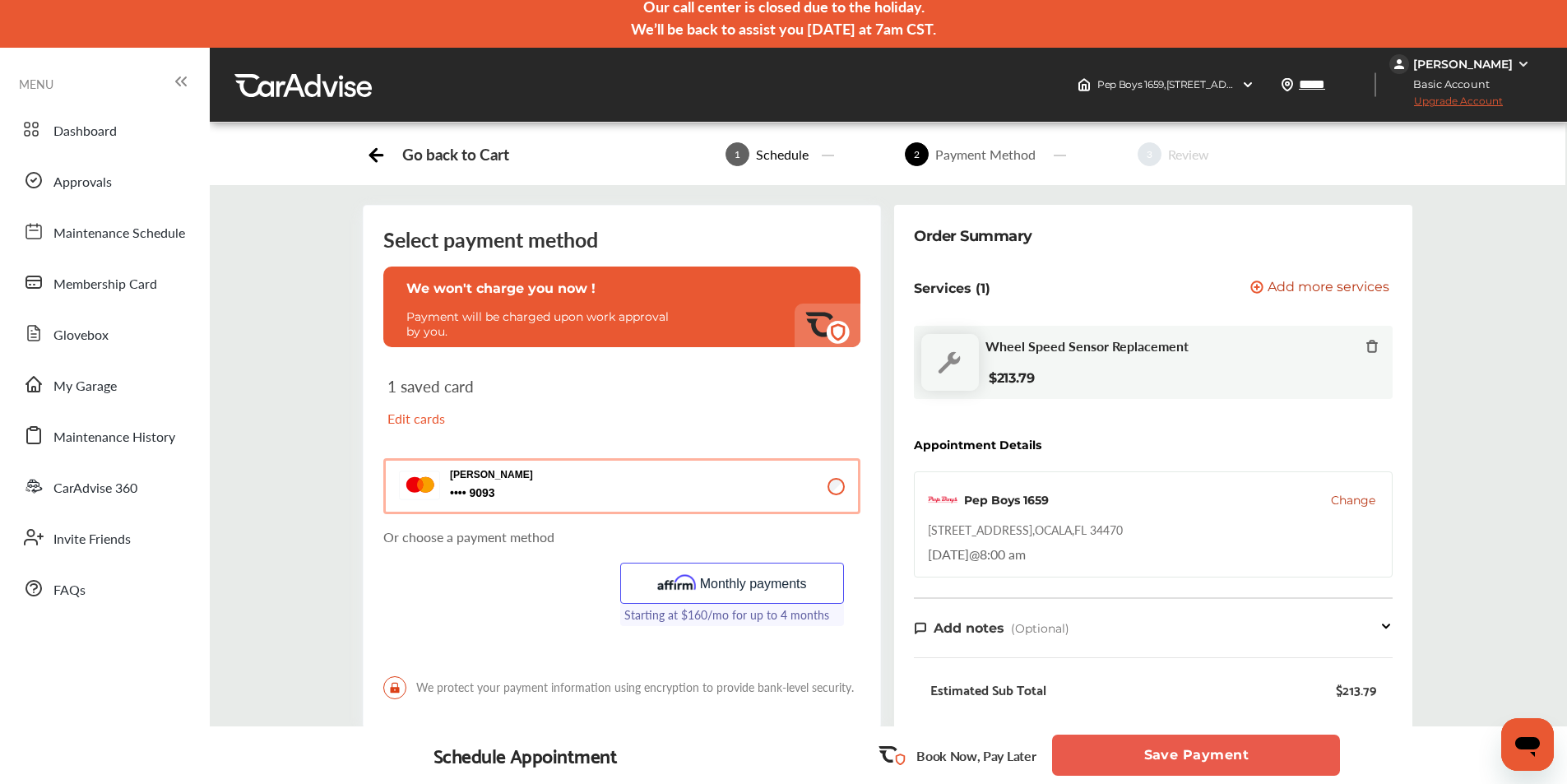
scroll to position [0, 0]
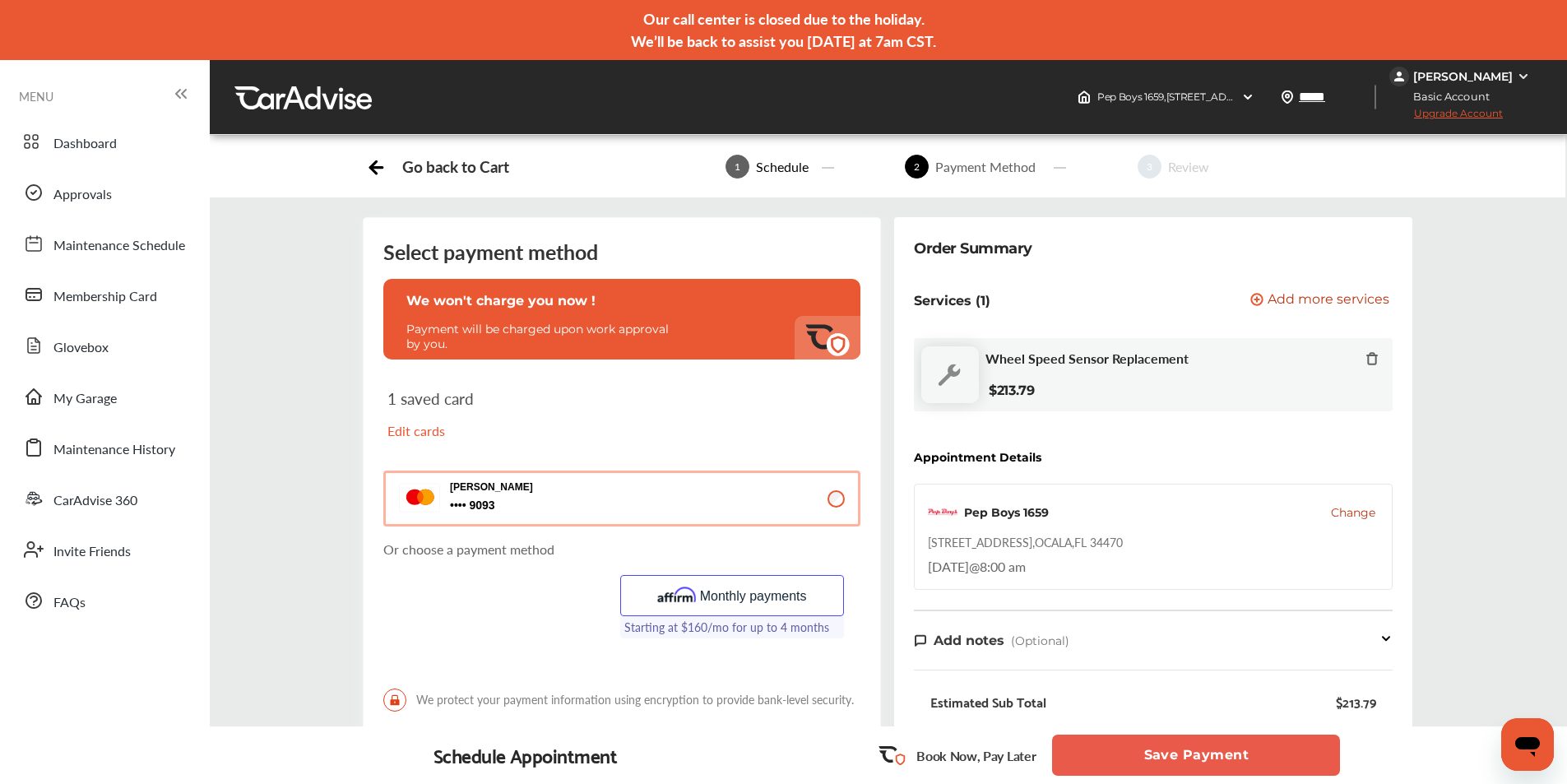
click at [1503, 74] on div "[PERSON_NAME]" at bounding box center [1463, 76] width 100 height 14
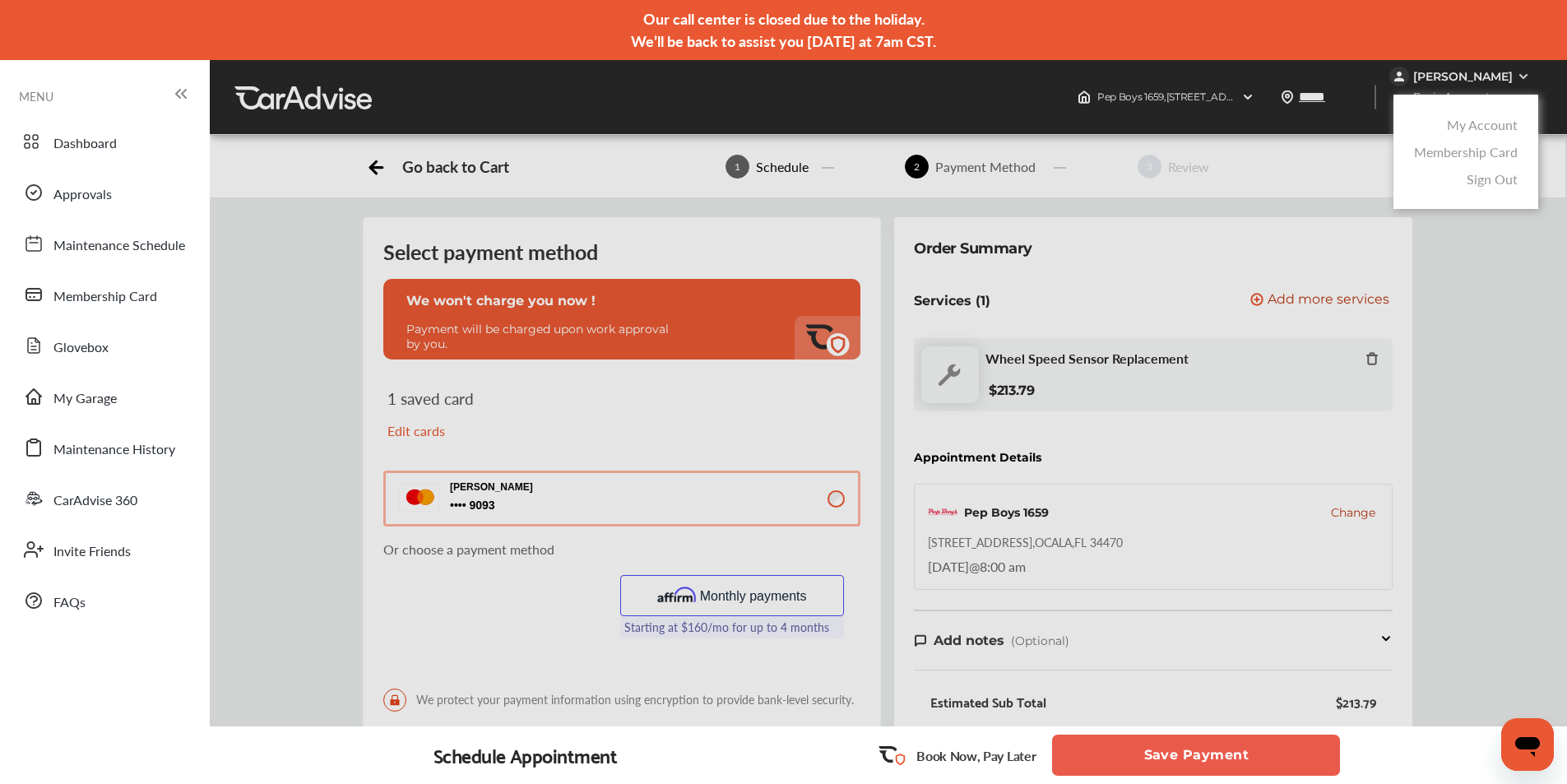
click at [1500, 179] on link "Sign Out" at bounding box center [1492, 178] width 51 height 19
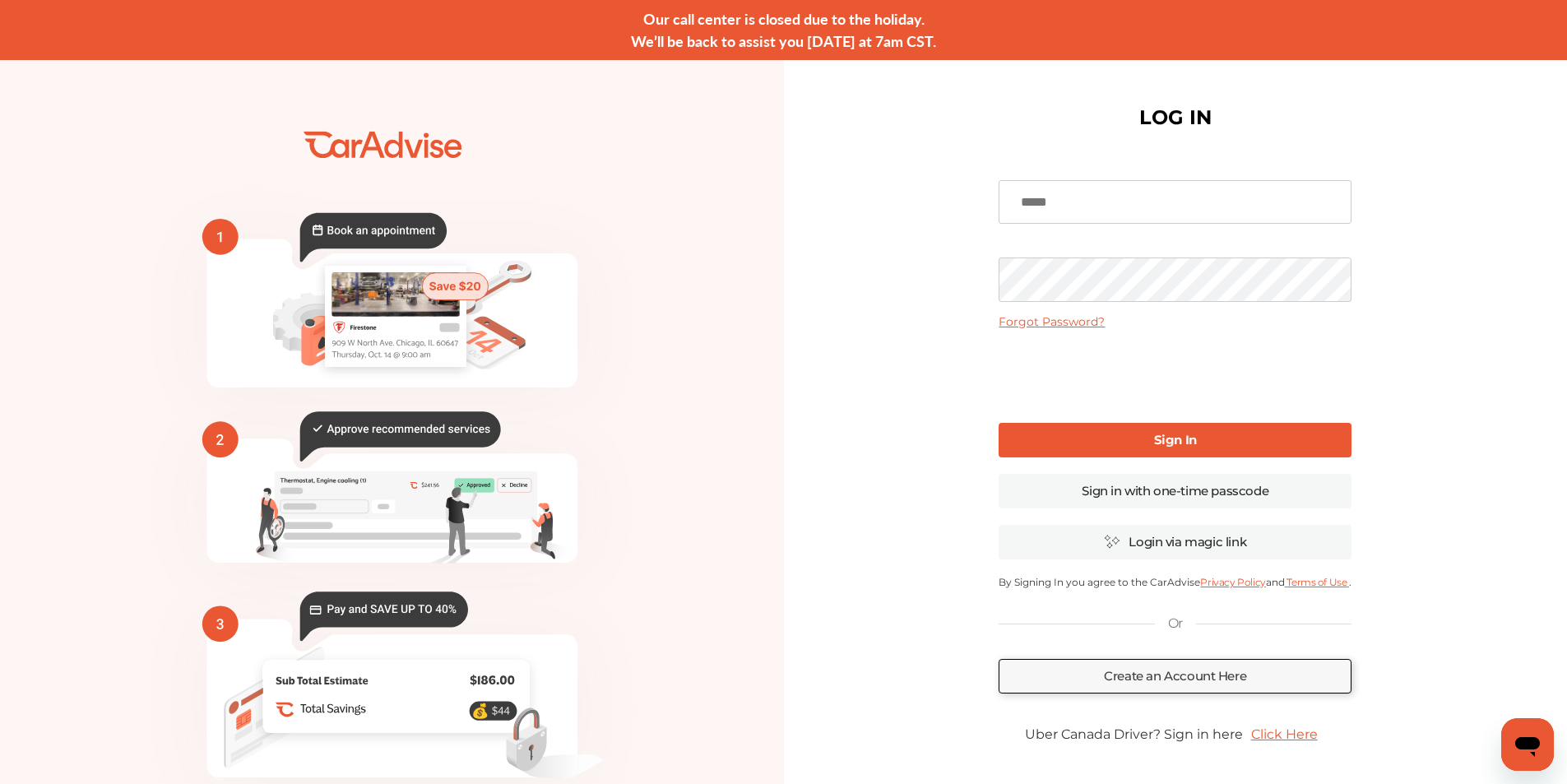
type input "**********"
